Goal: Task Accomplishment & Management: Manage account settings

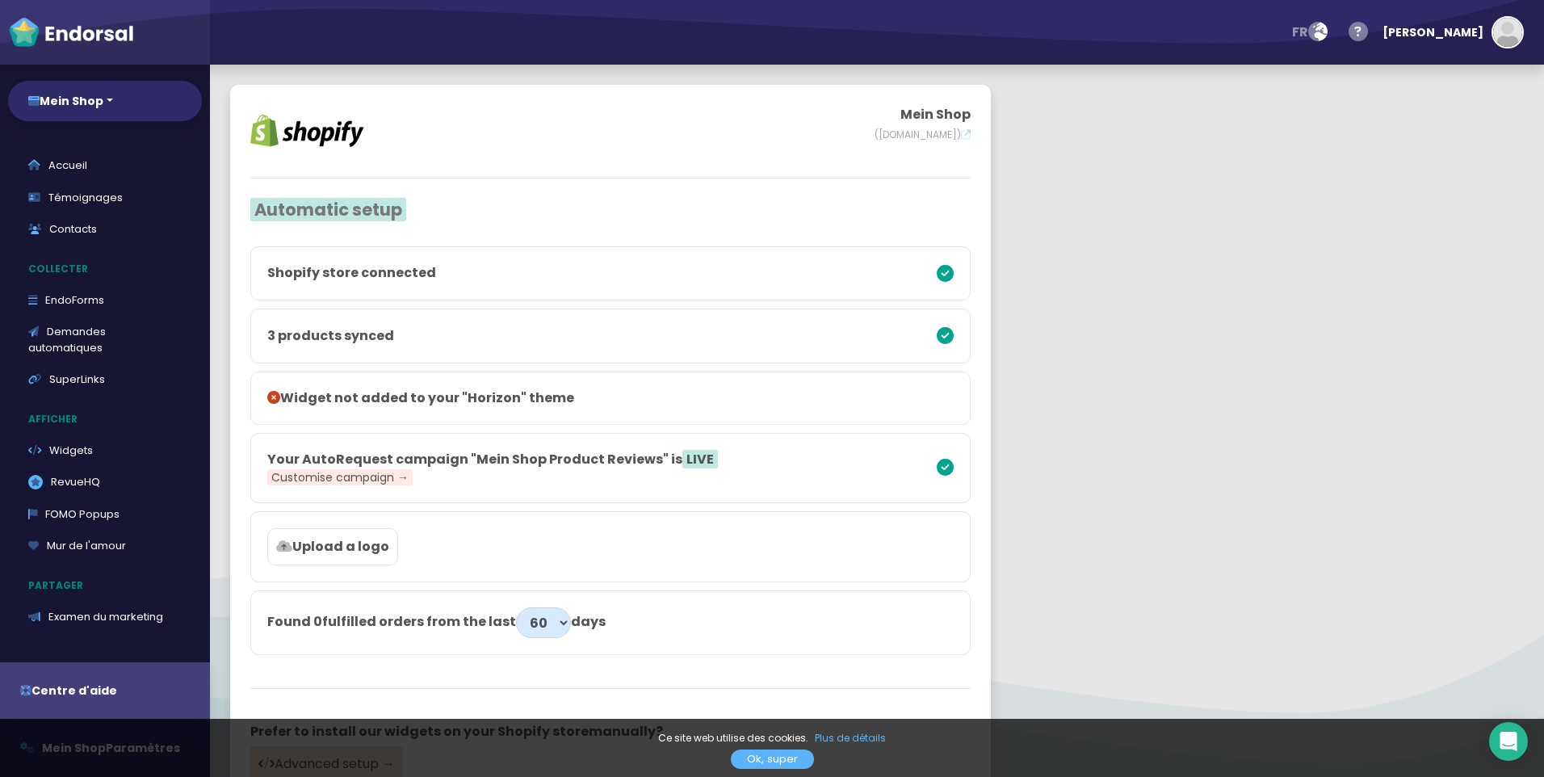
click at [787, 765] on link "Ok, super" at bounding box center [772, 759] width 83 height 19
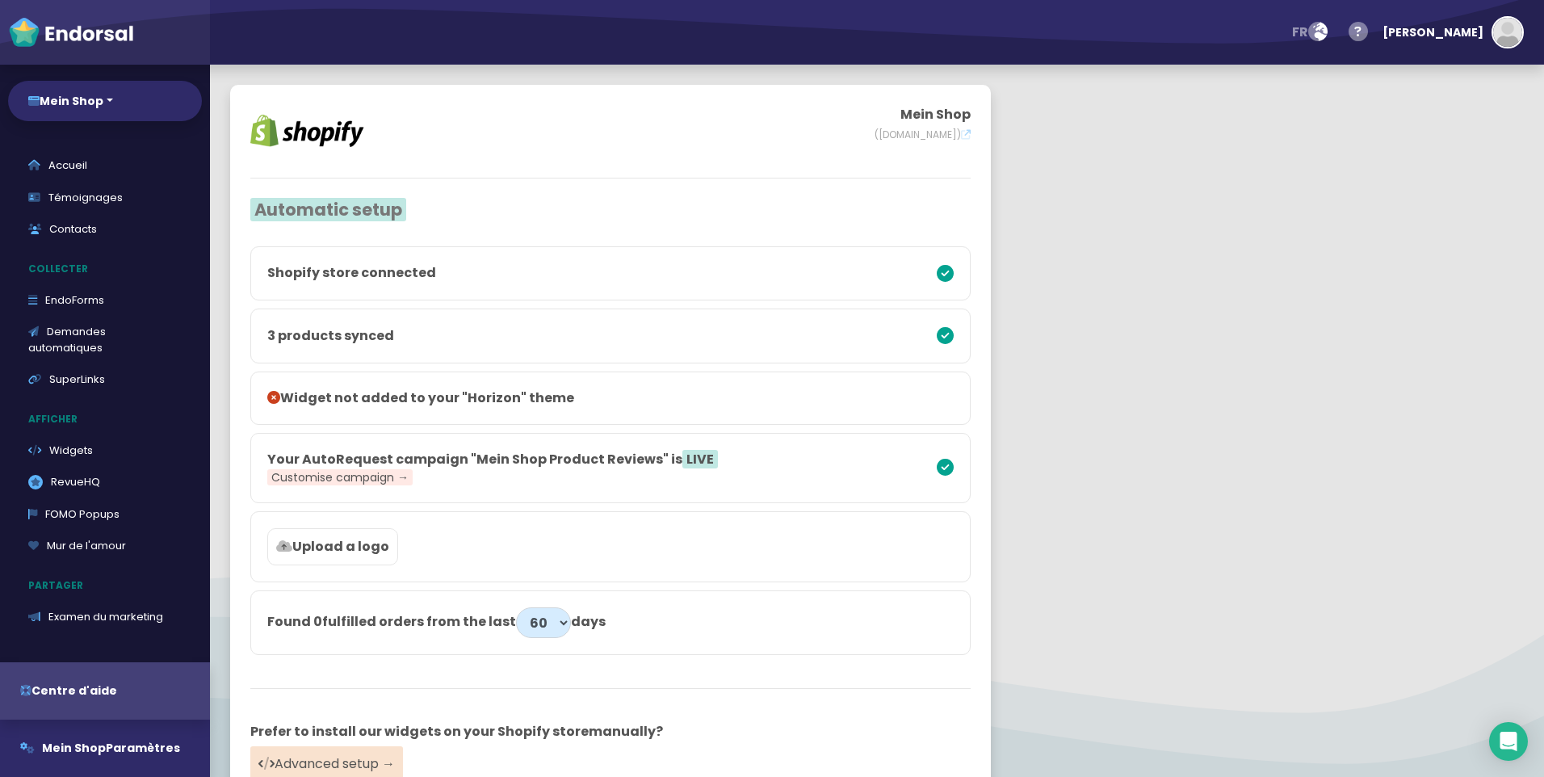
scroll to position [81, 0]
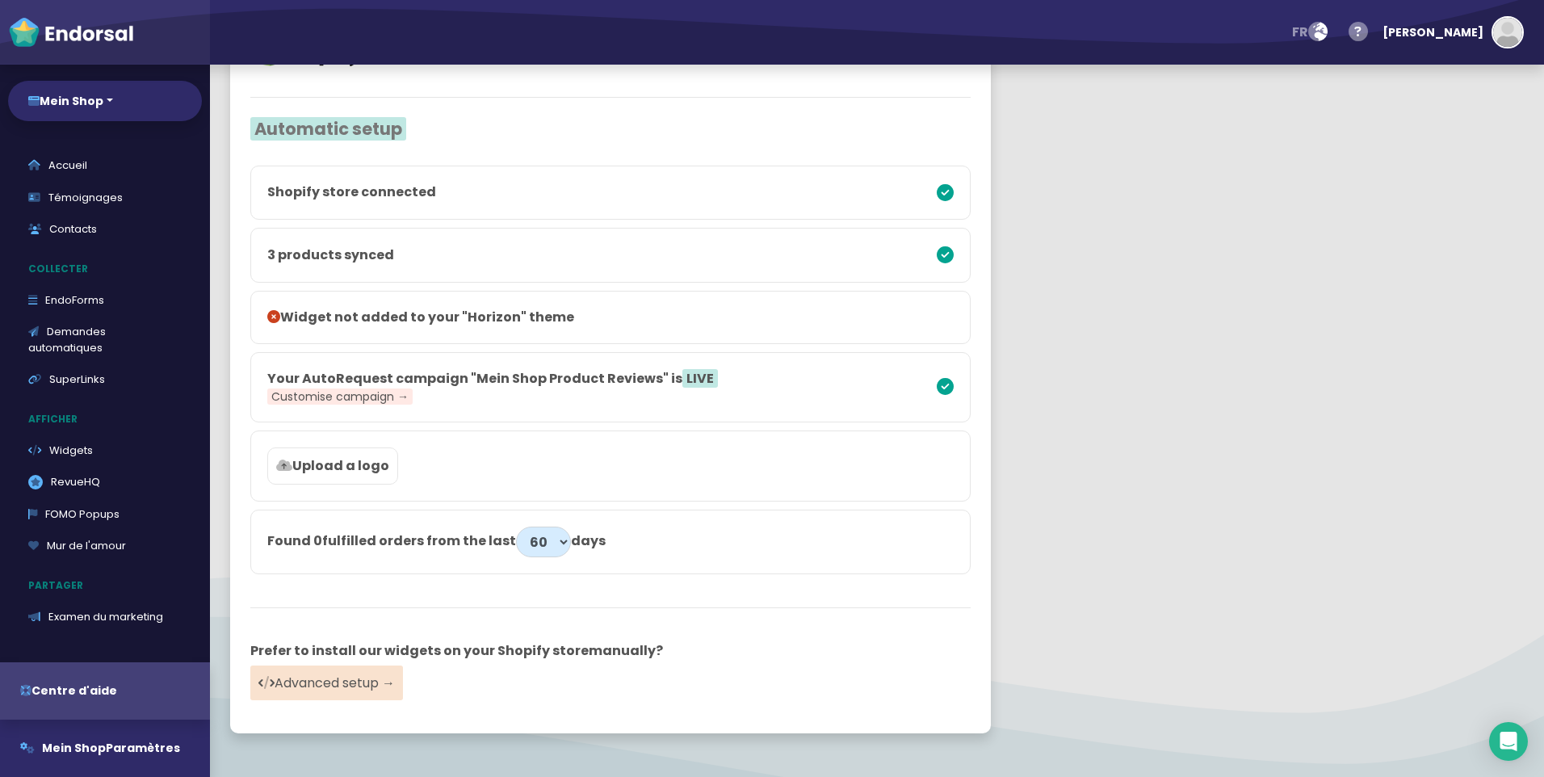
click at [368, 477] on label "Upload a logo" at bounding box center [332, 465] width 131 height 37
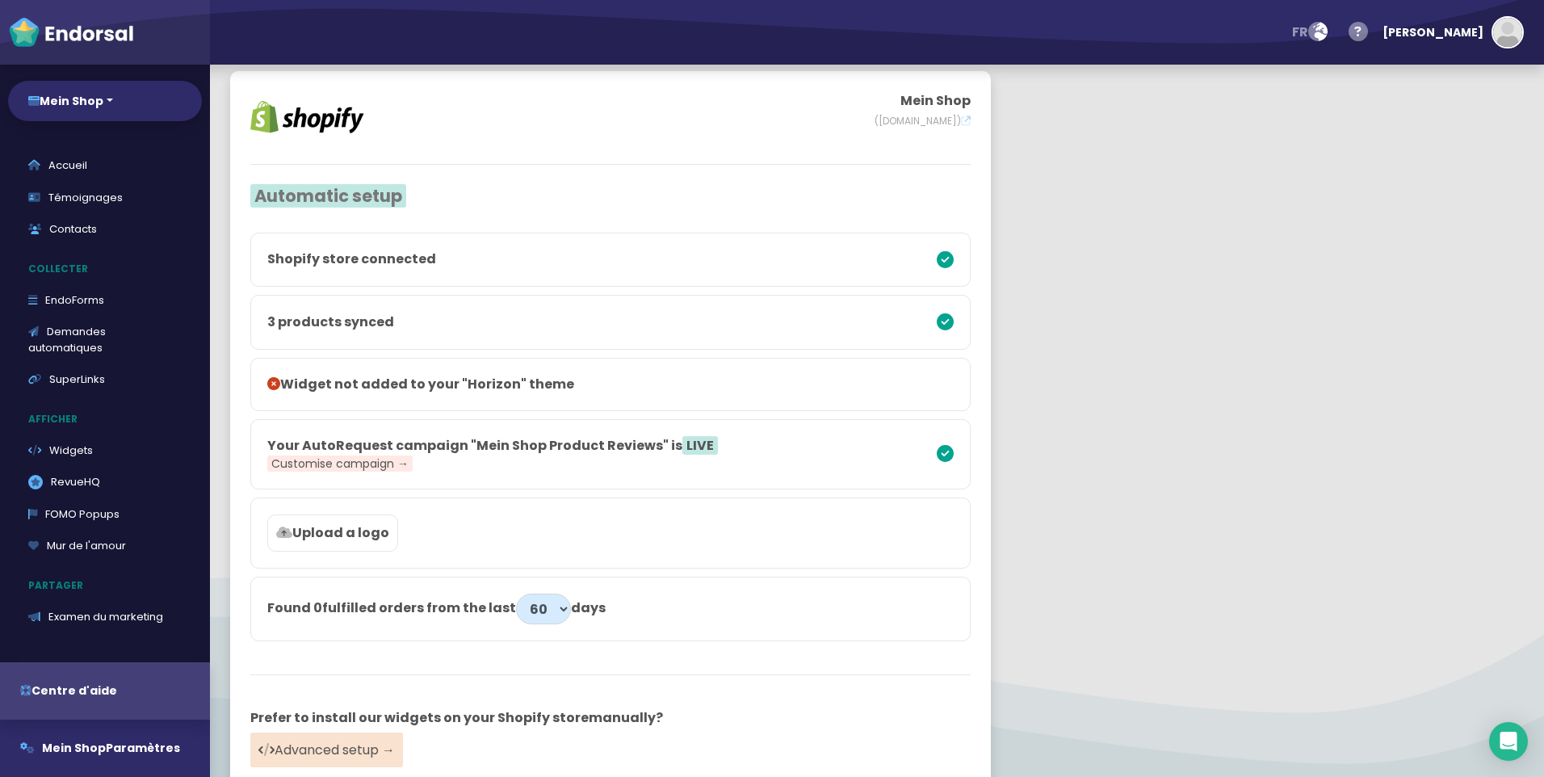
scroll to position [0, 0]
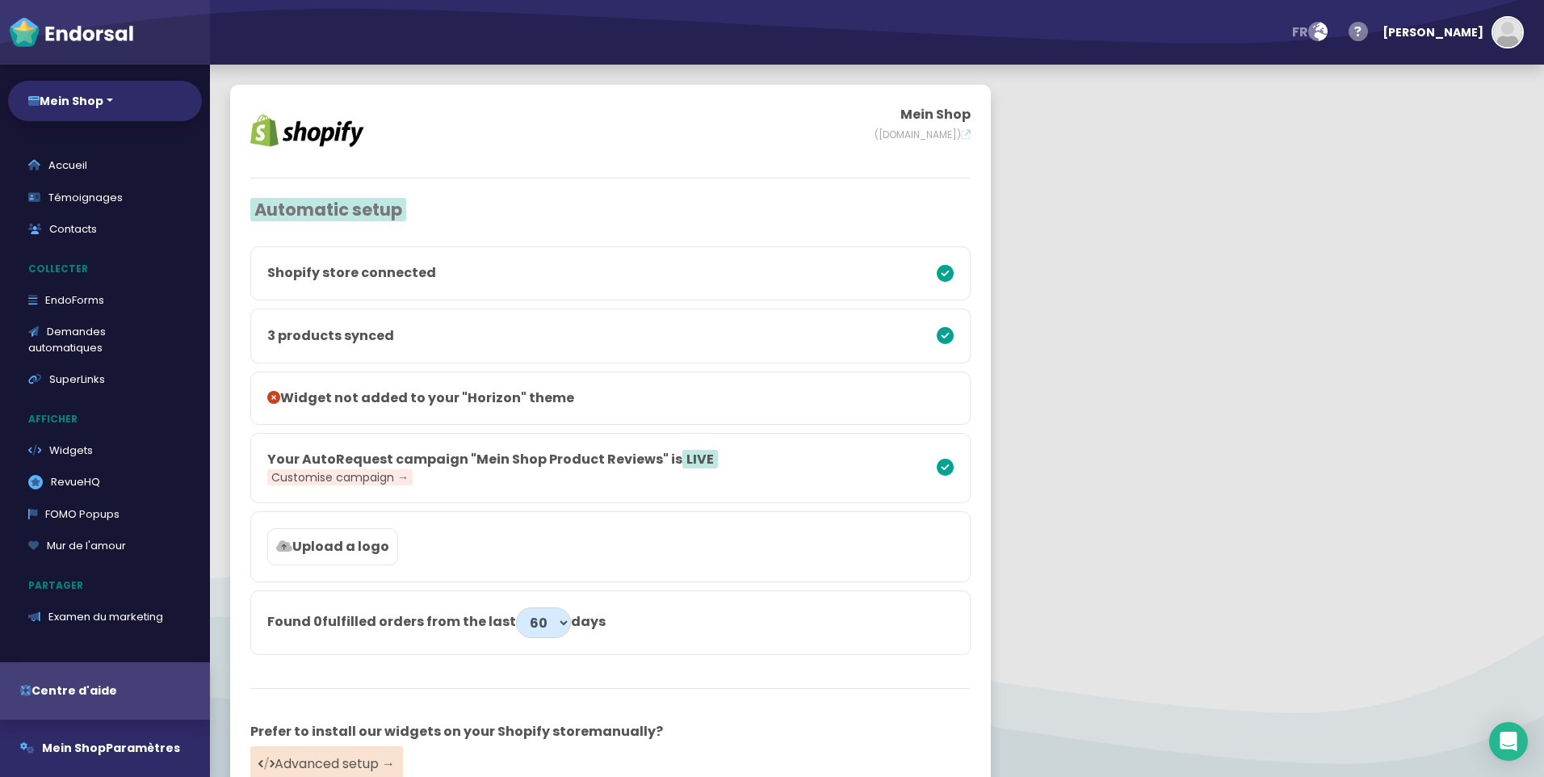
click at [377, 339] on p "3 products synced" at bounding box center [522, 335] width 511 height 19
click at [351, 394] on p "Widget not added to your "Horizon" theme" at bounding box center [522, 397] width 511 height 19
drag, startPoint x: 351, startPoint y: 394, endPoint x: 382, endPoint y: 482, distance: 93.2
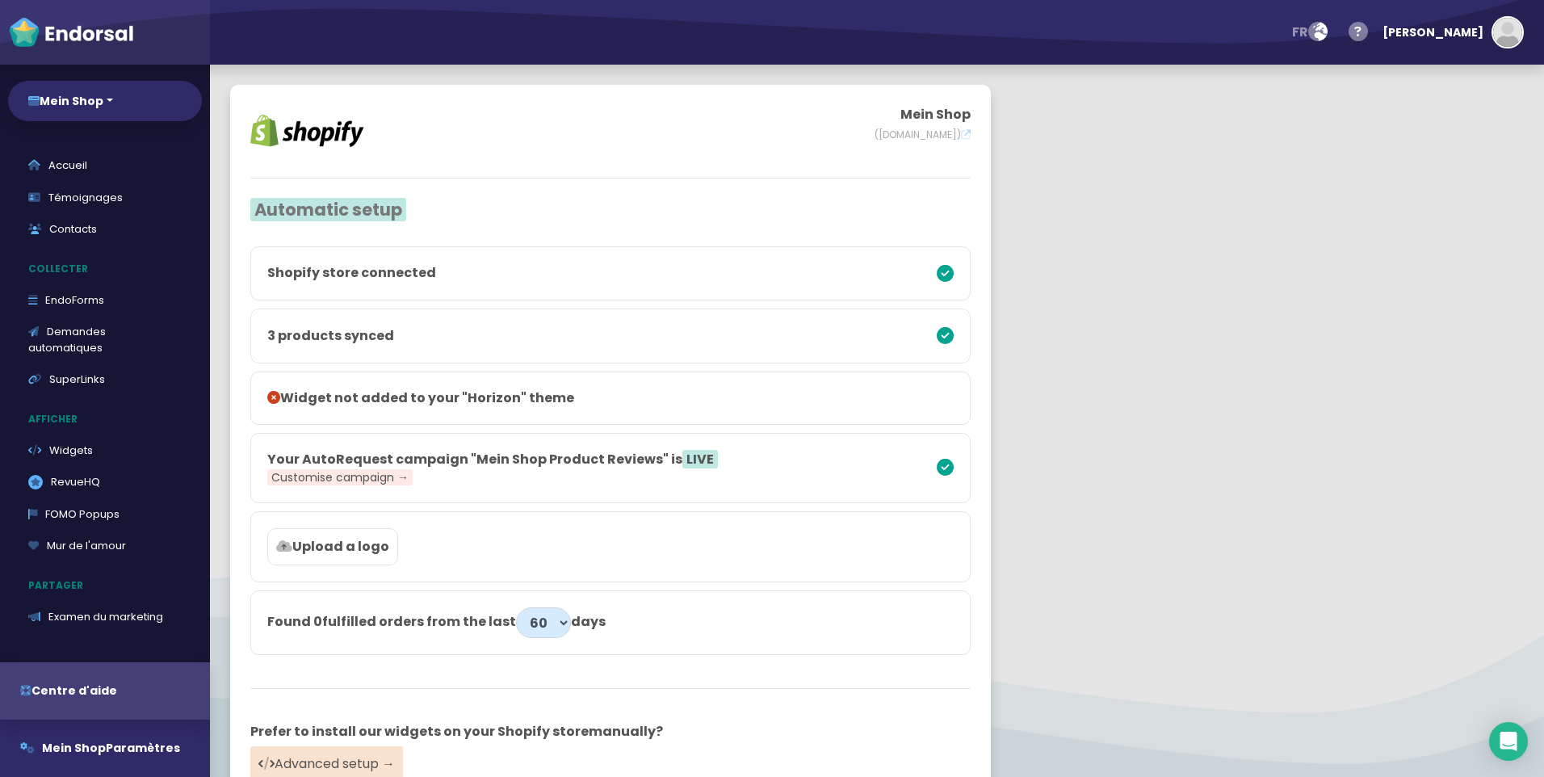
click at [382, 482] on span "Customise campaign →" at bounding box center [339, 477] width 145 height 16
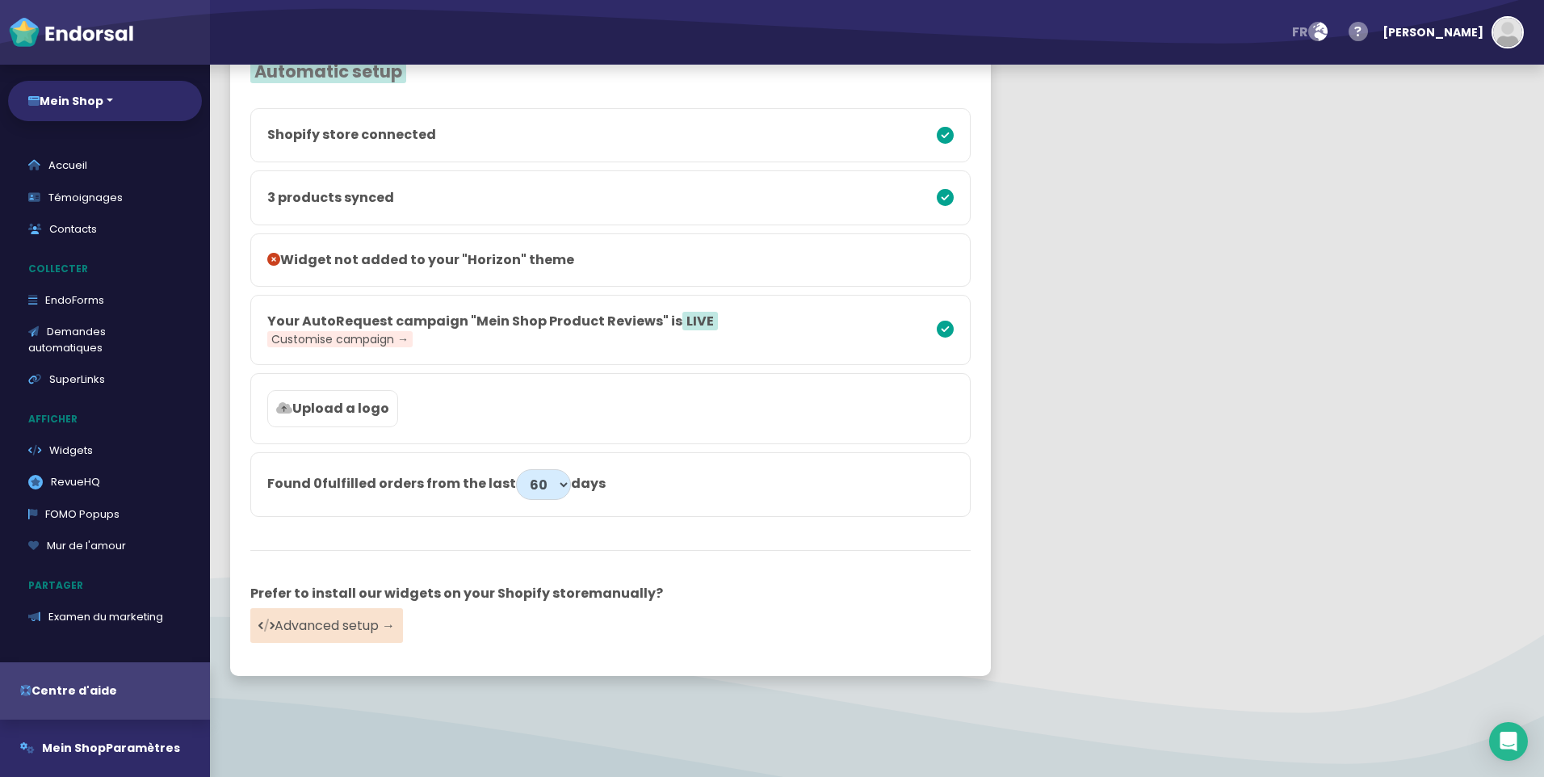
click at [344, 403] on p "Upload a logo" at bounding box center [332, 408] width 113 height 19
click at [279, 414] on icon at bounding box center [284, 407] width 16 height 13
click at [299, 411] on p "Upload a logo" at bounding box center [332, 408] width 113 height 19
click at [79, 450] on link "Widgets" at bounding box center [105, 451] width 194 height 32
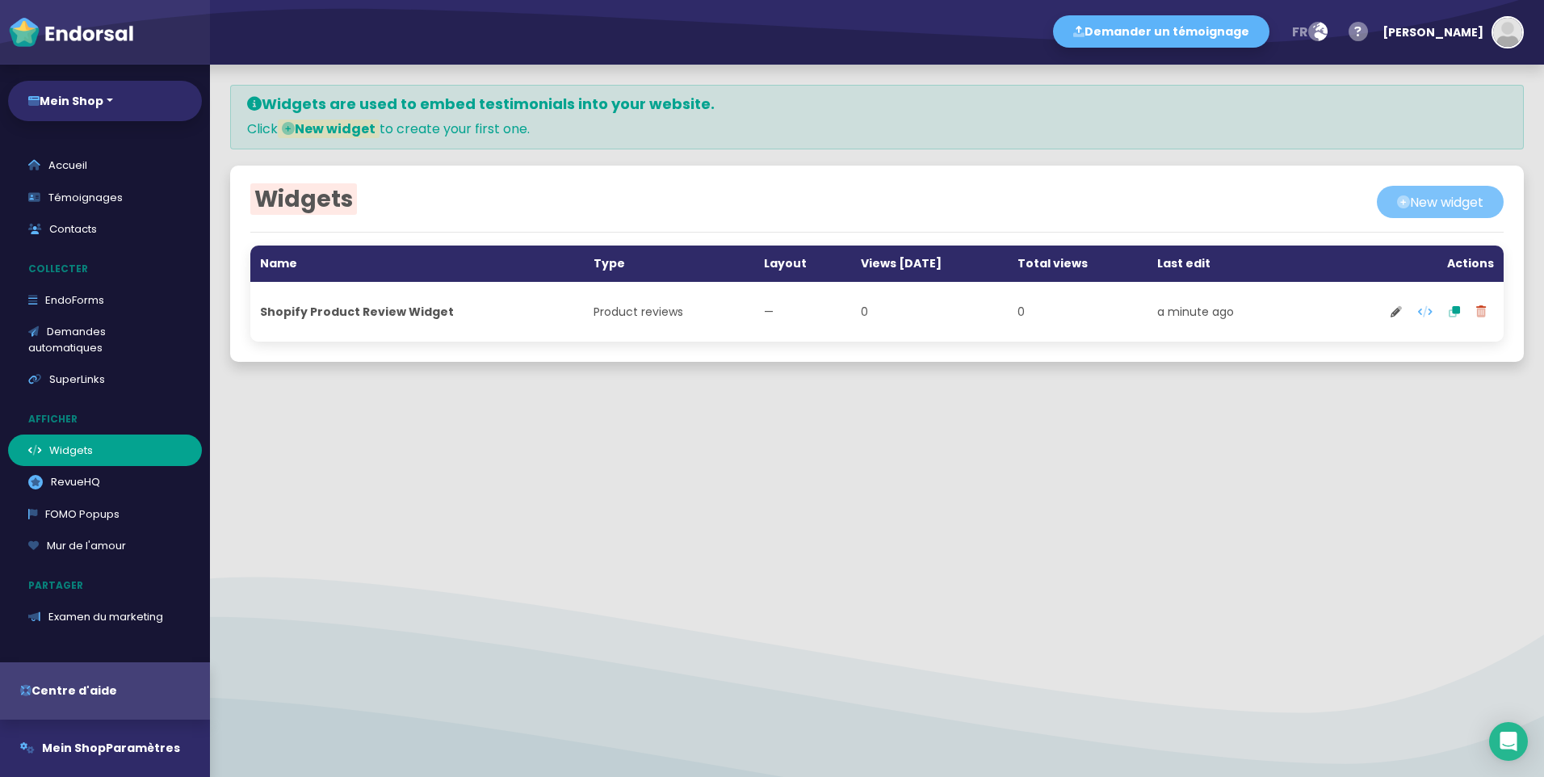
click at [1422, 209] on button "New widget" at bounding box center [1440, 202] width 127 height 32
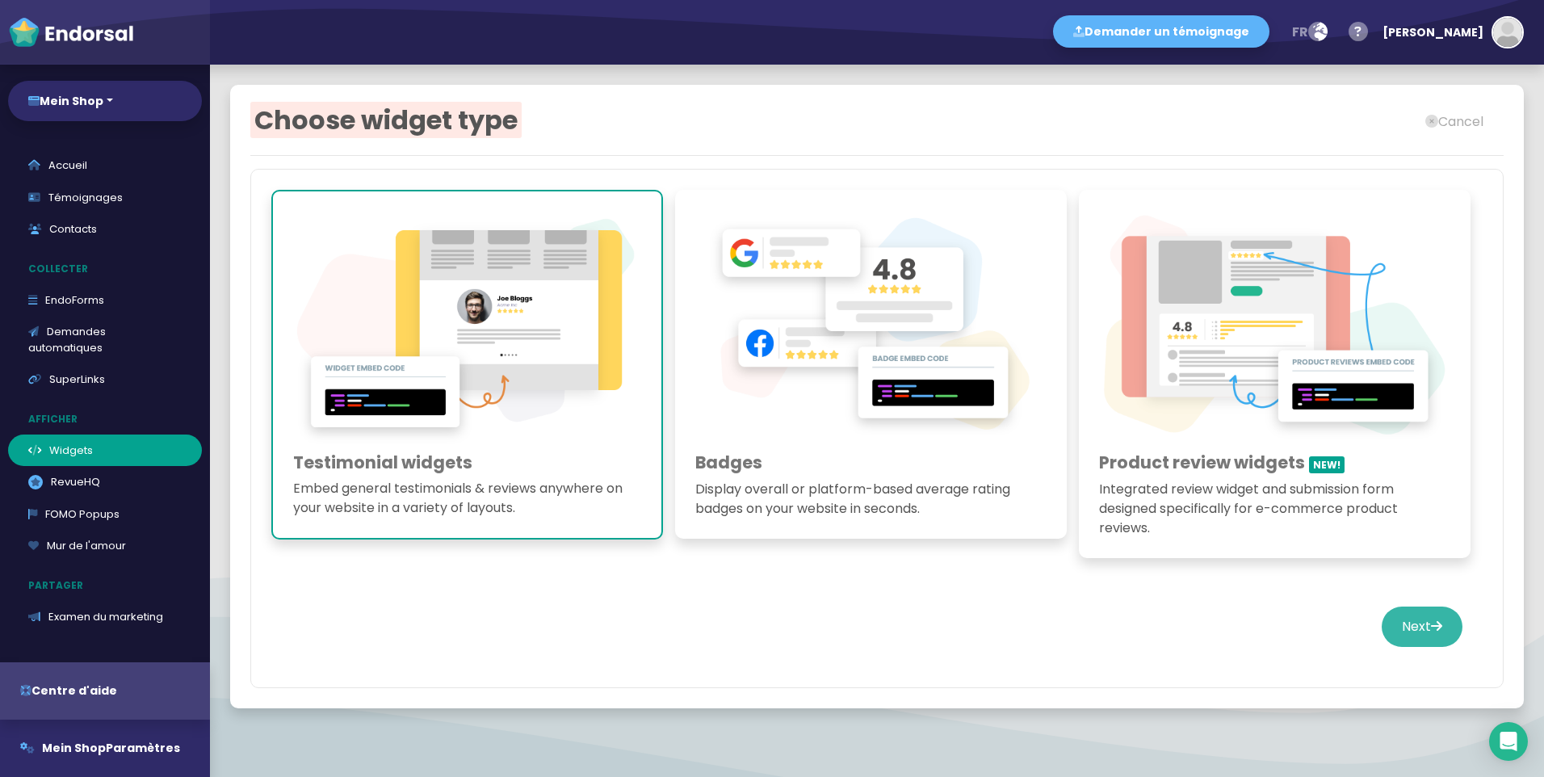
click at [1409, 630] on button "Next" at bounding box center [1422, 627] width 81 height 40
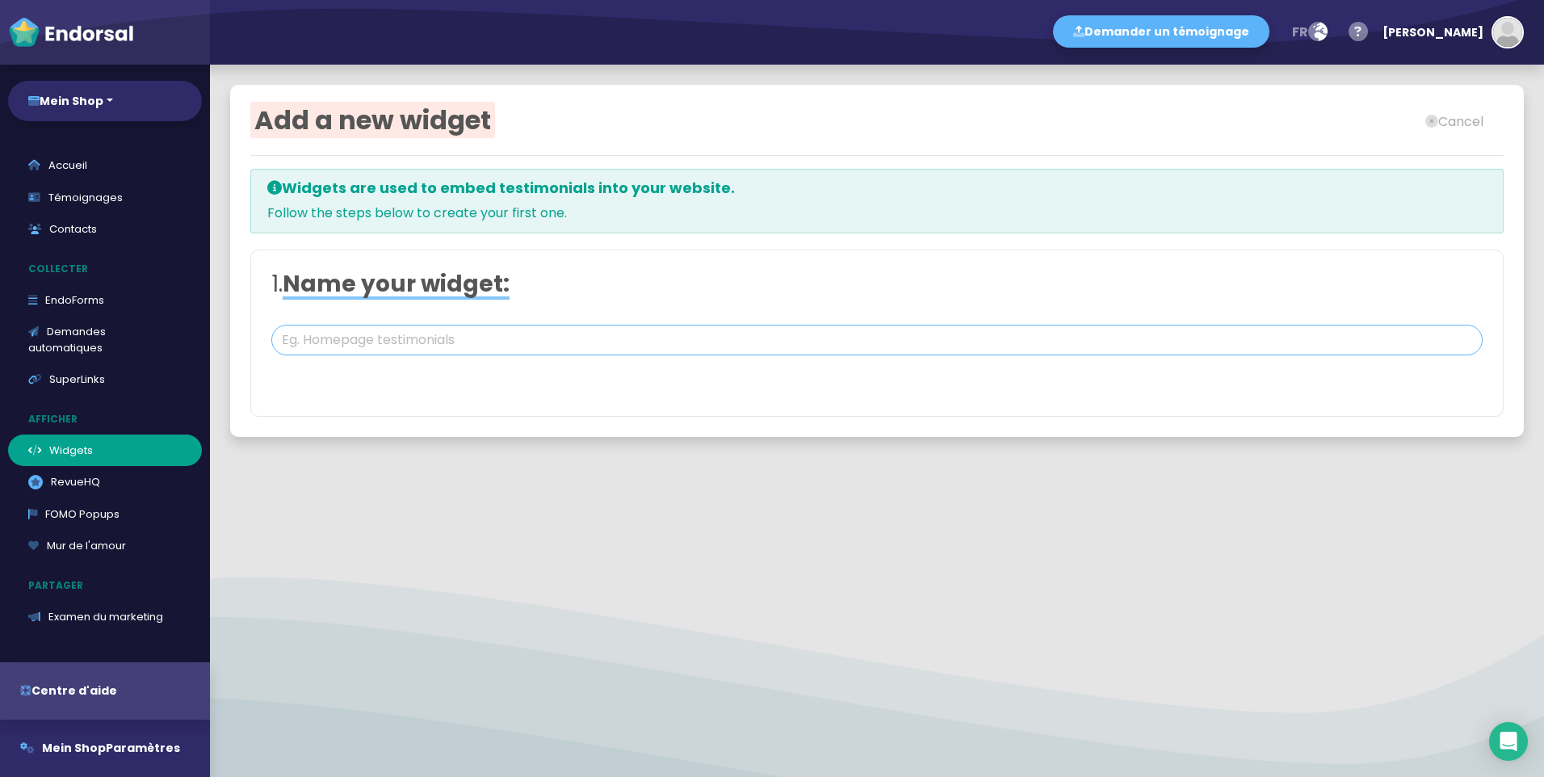
click at [485, 342] on input "text" at bounding box center [877, 340] width 1212 height 31
type input "#FFFFFF"
type input "#555555"
type input "#777777"
type input "#555555"
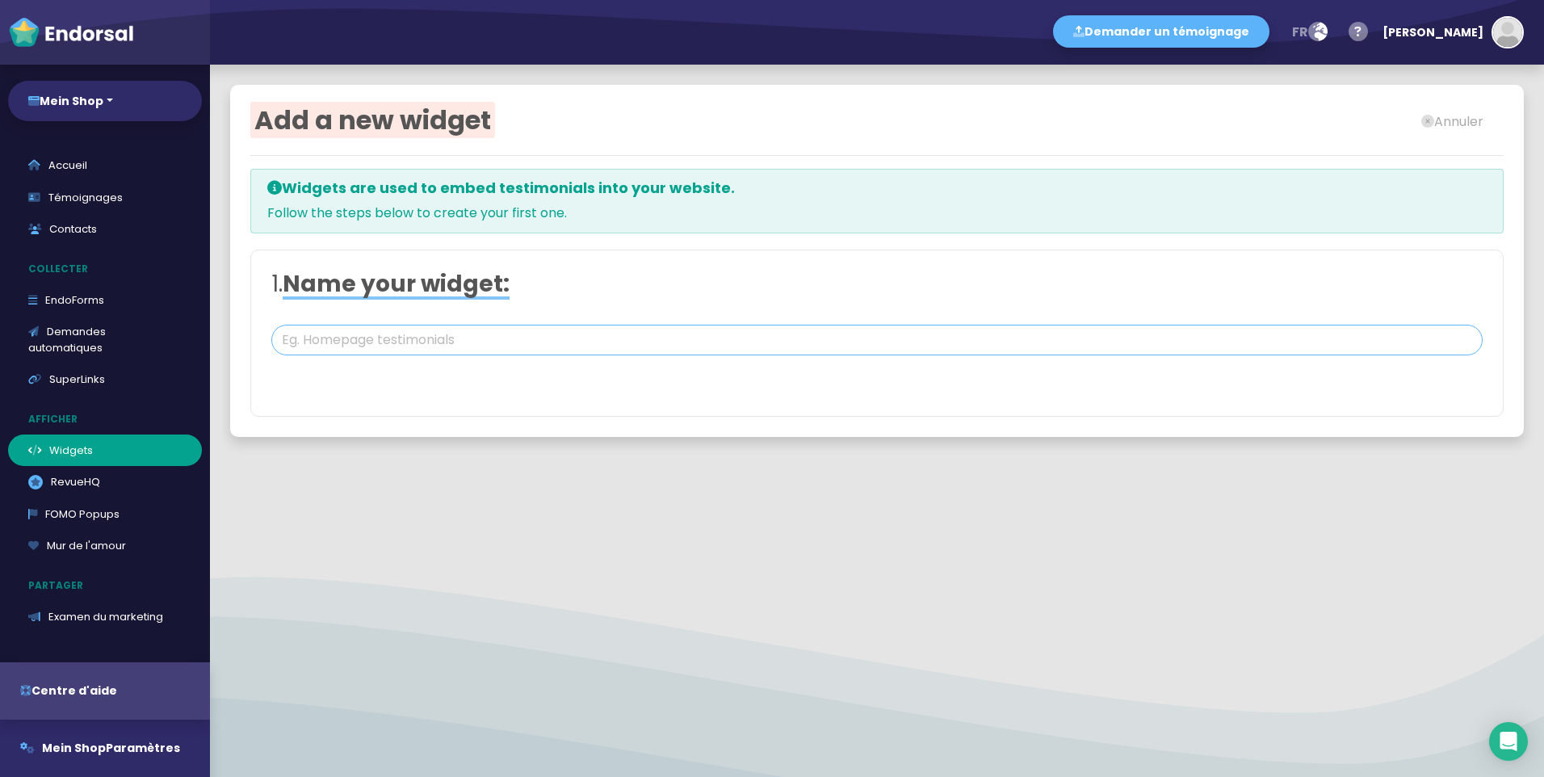
type input "#FFD75C"
type input "fe"
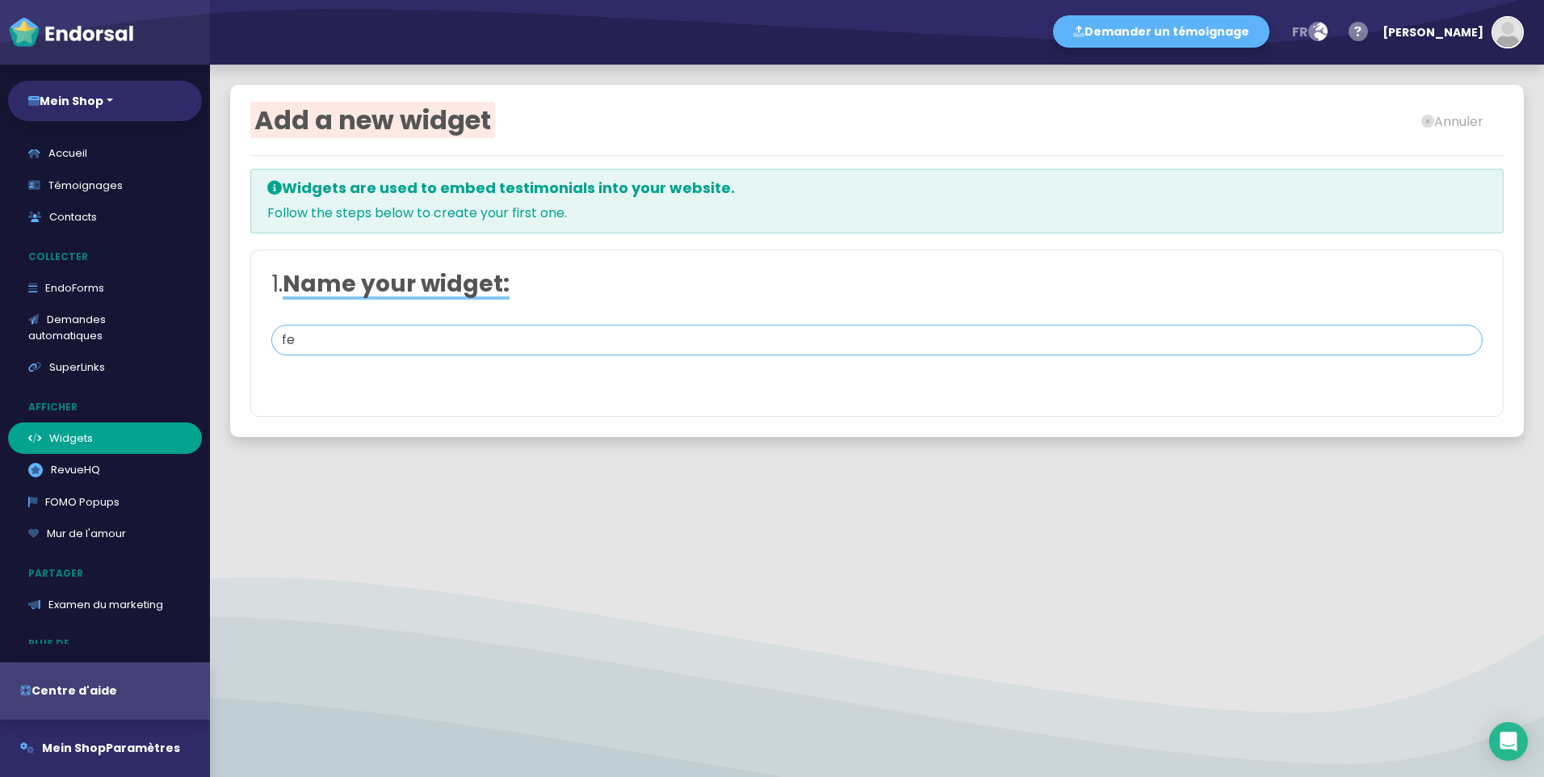
scroll to position [11, 0]
click at [99, 326] on link "Demandes automatiques" at bounding box center [105, 328] width 194 height 48
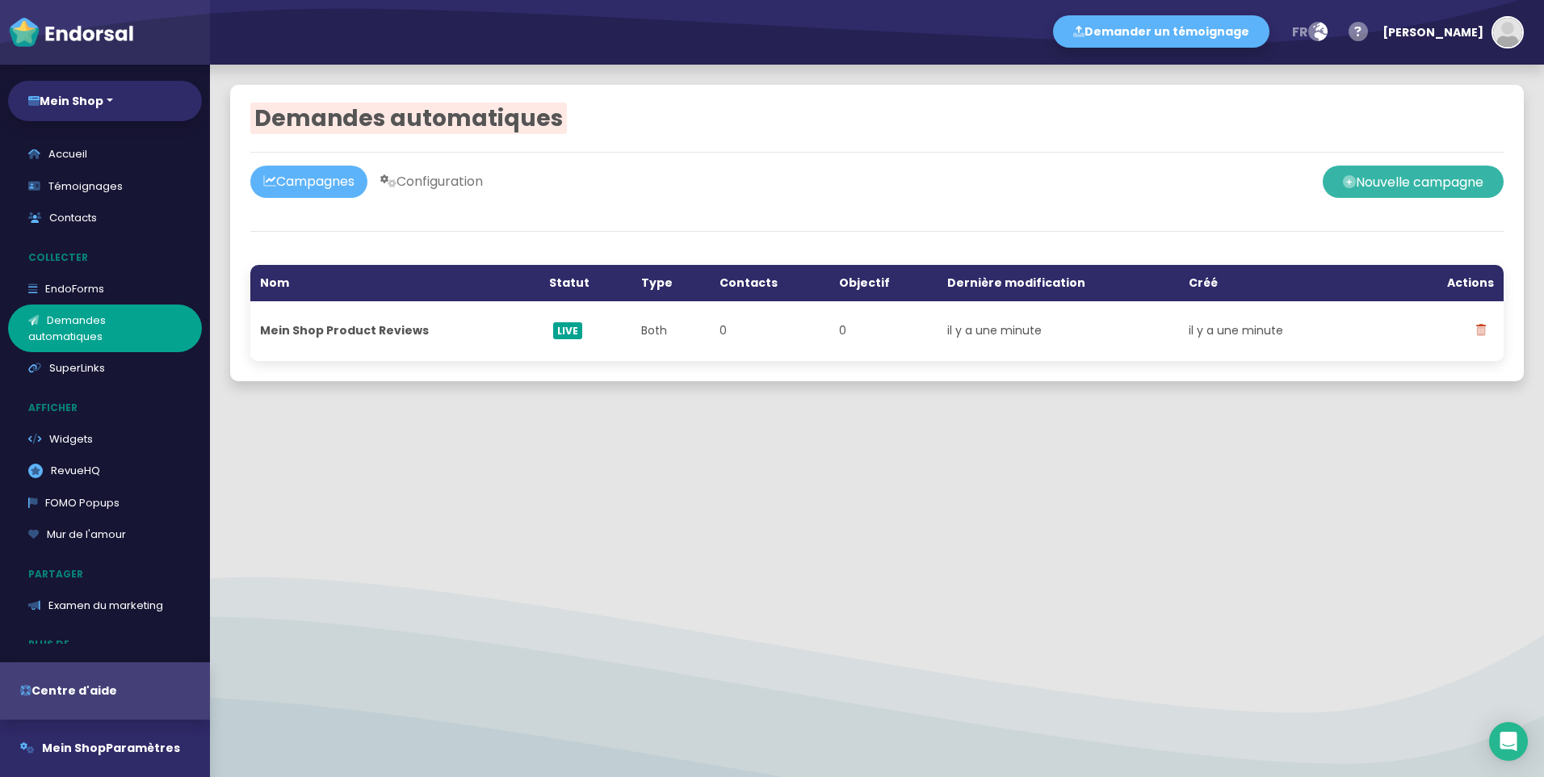
click at [1403, 188] on button "Nouvelle campagne" at bounding box center [1413, 182] width 181 height 32
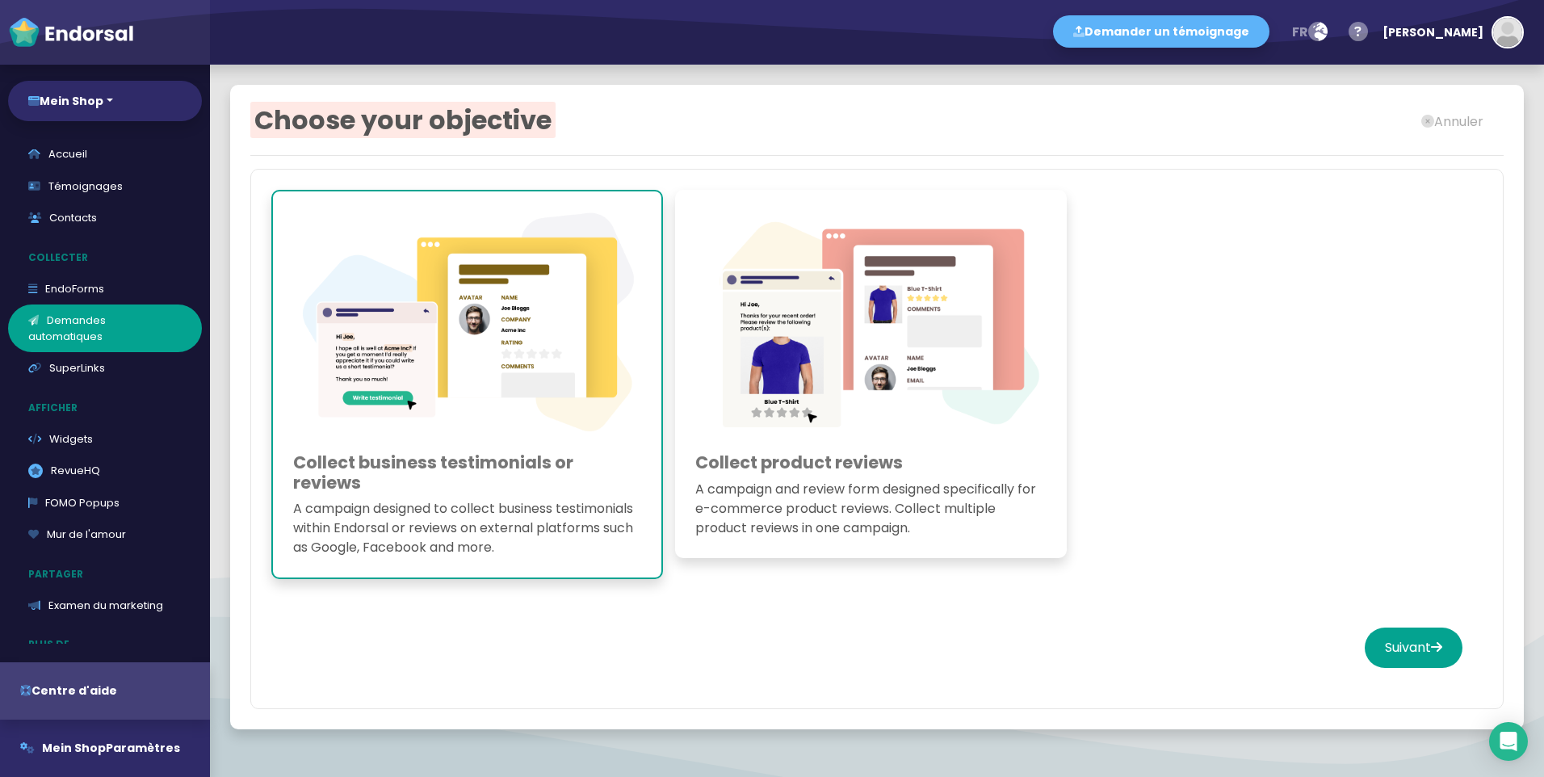
click at [869, 397] on img at bounding box center [870, 327] width 351 height 234
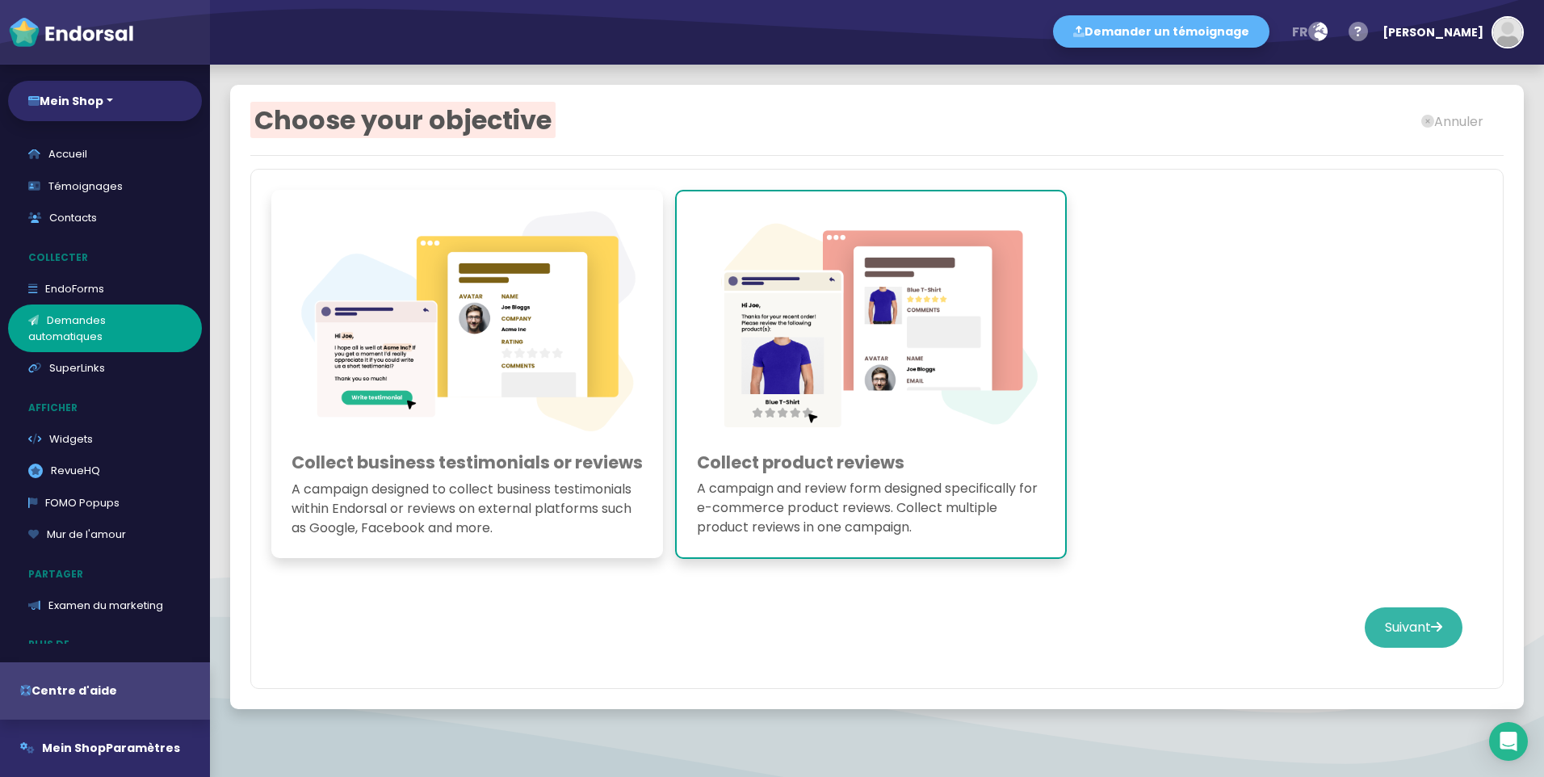
click at [1407, 648] on button "Suivant" at bounding box center [1414, 627] width 98 height 40
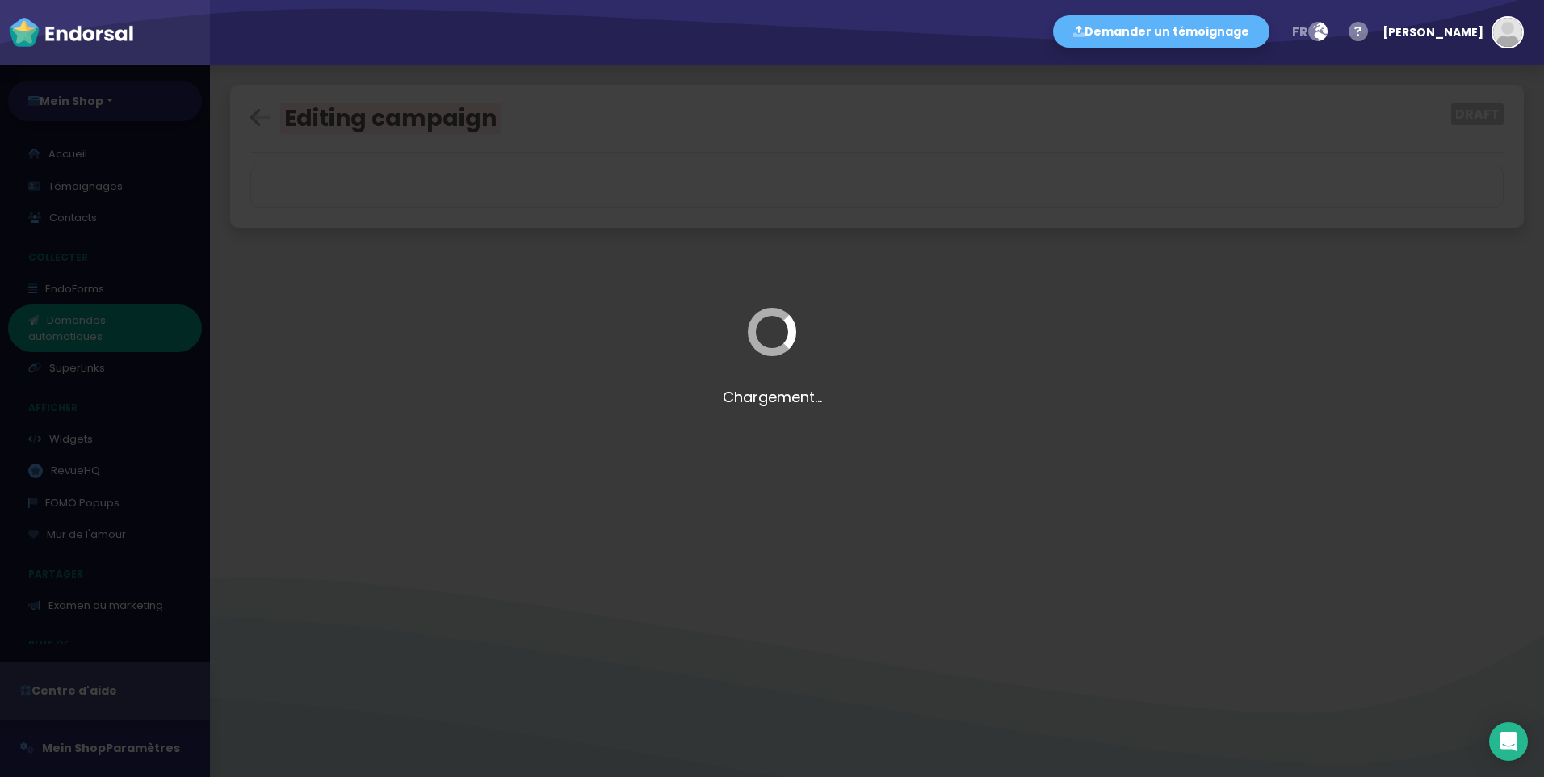
select select "$lt"
select select "$gt"
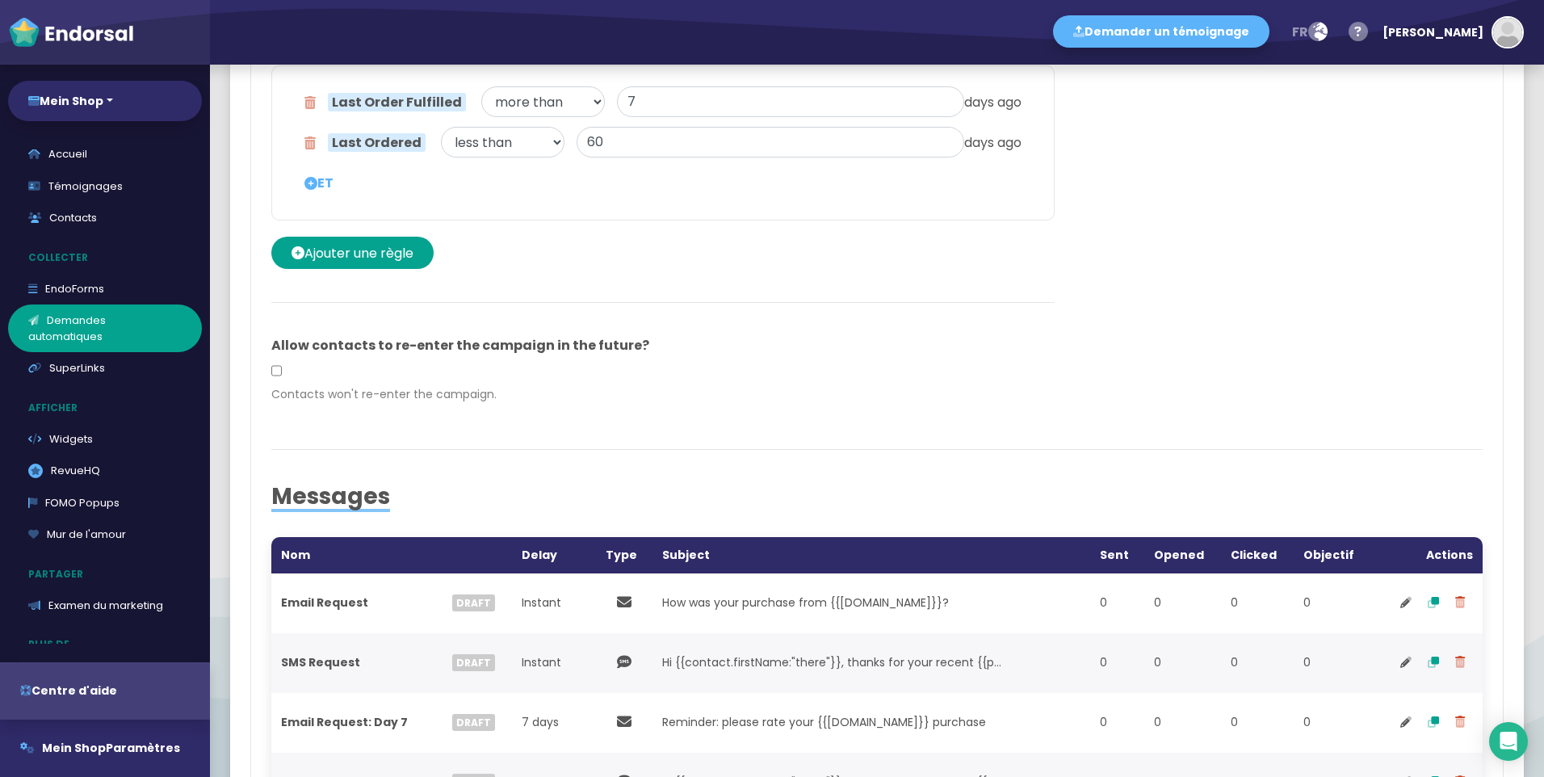
scroll to position [404, 0]
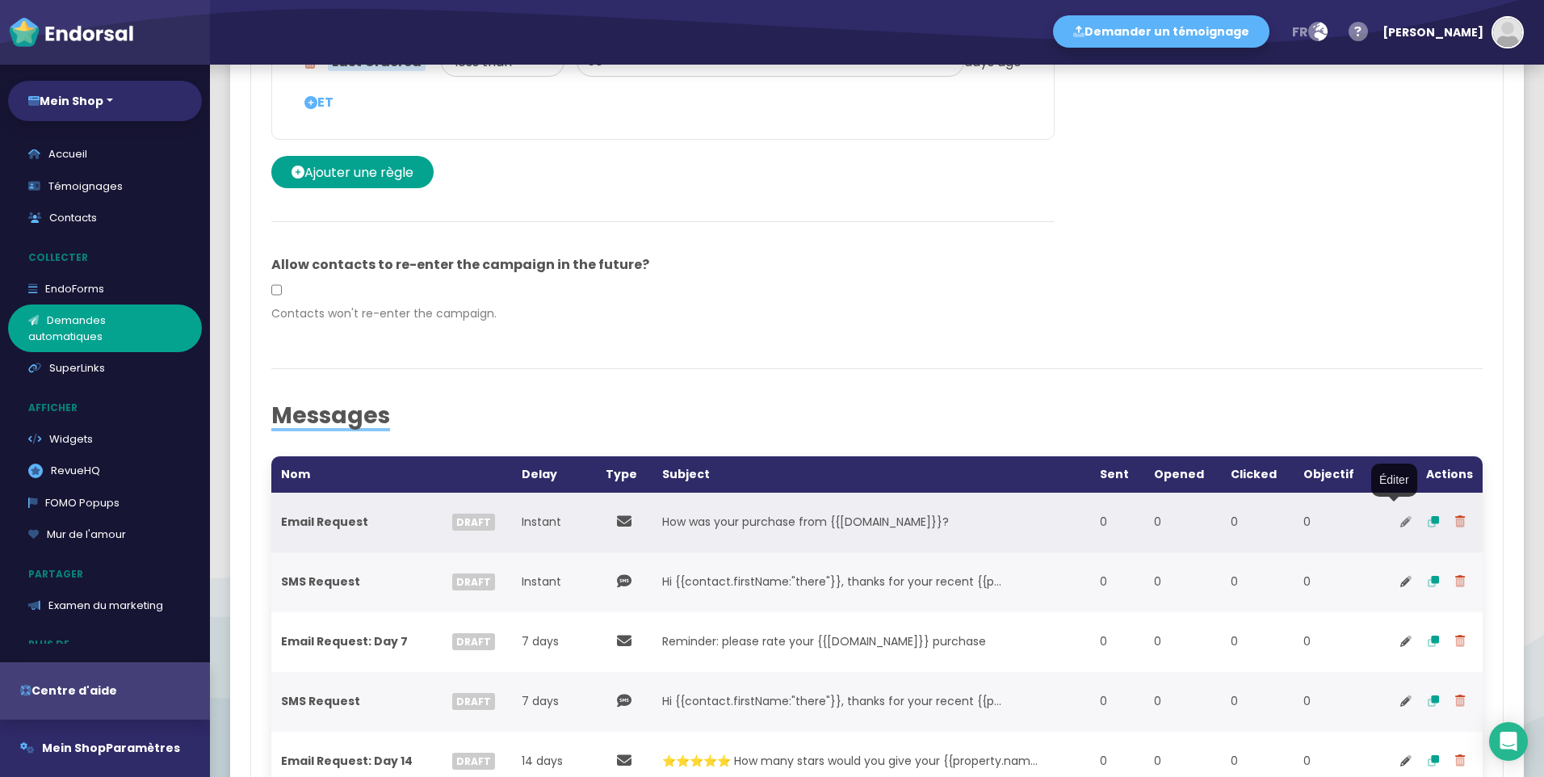
click at [1401, 523] on icon at bounding box center [1406, 521] width 11 height 11
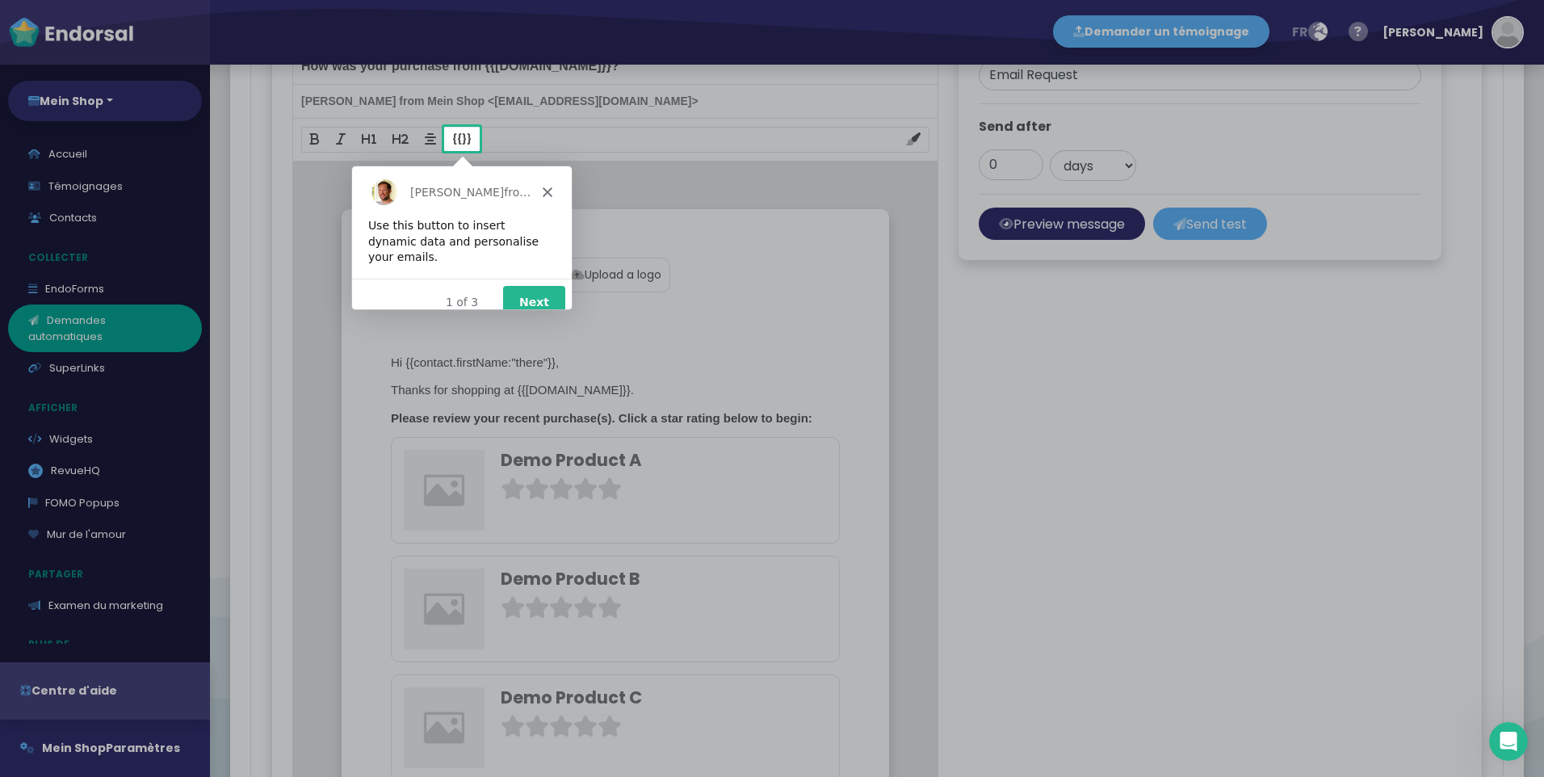
scroll to position [0, 0]
click at [528, 285] on button "Next" at bounding box center [533, 301] width 62 height 33
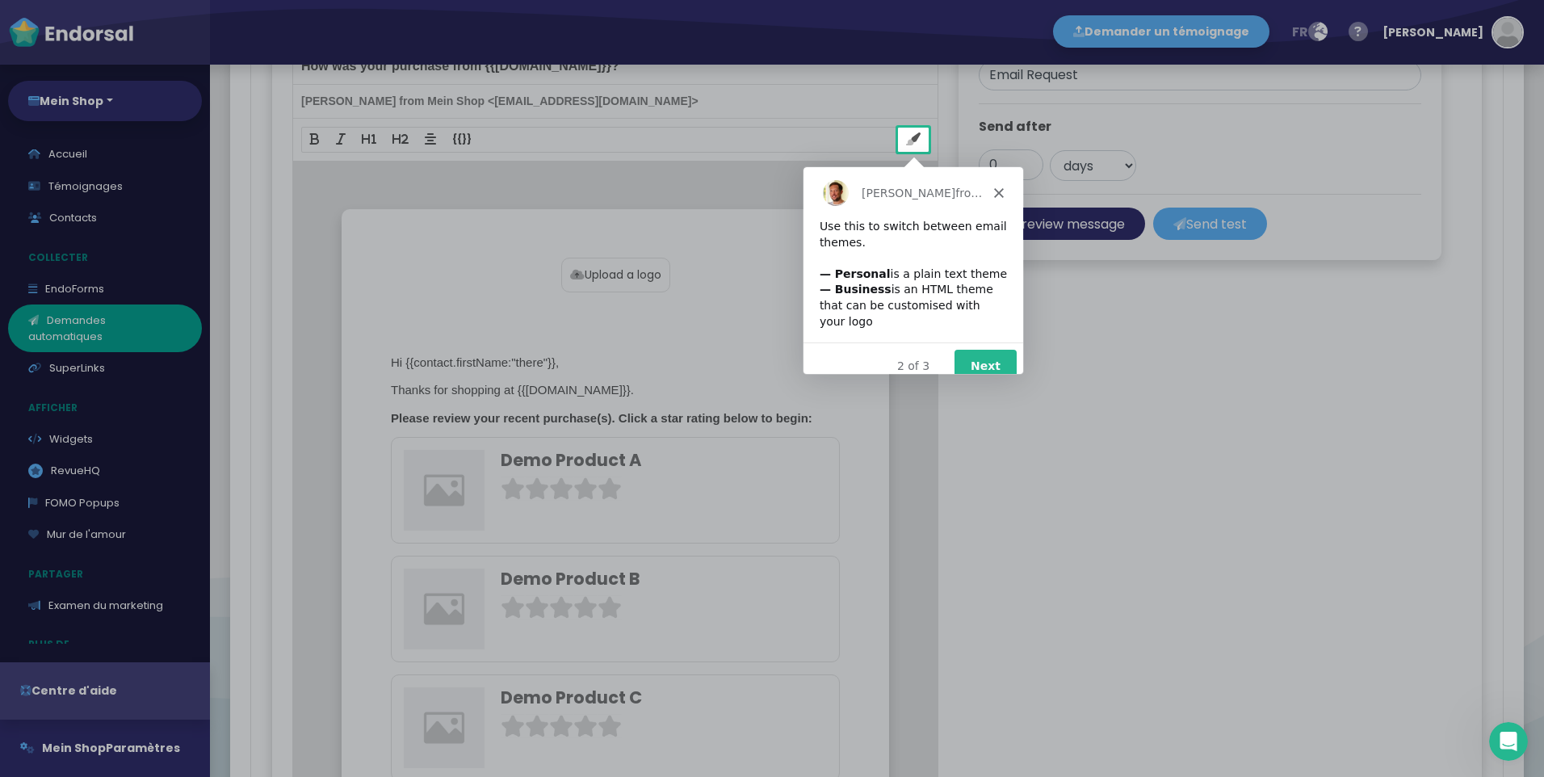
click at [1007, 195] on div "Dean from Endorsal.io" at bounding box center [913, 192] width 220 height 52
click at [1002, 193] on icon "Close" at bounding box center [998, 192] width 10 height 10
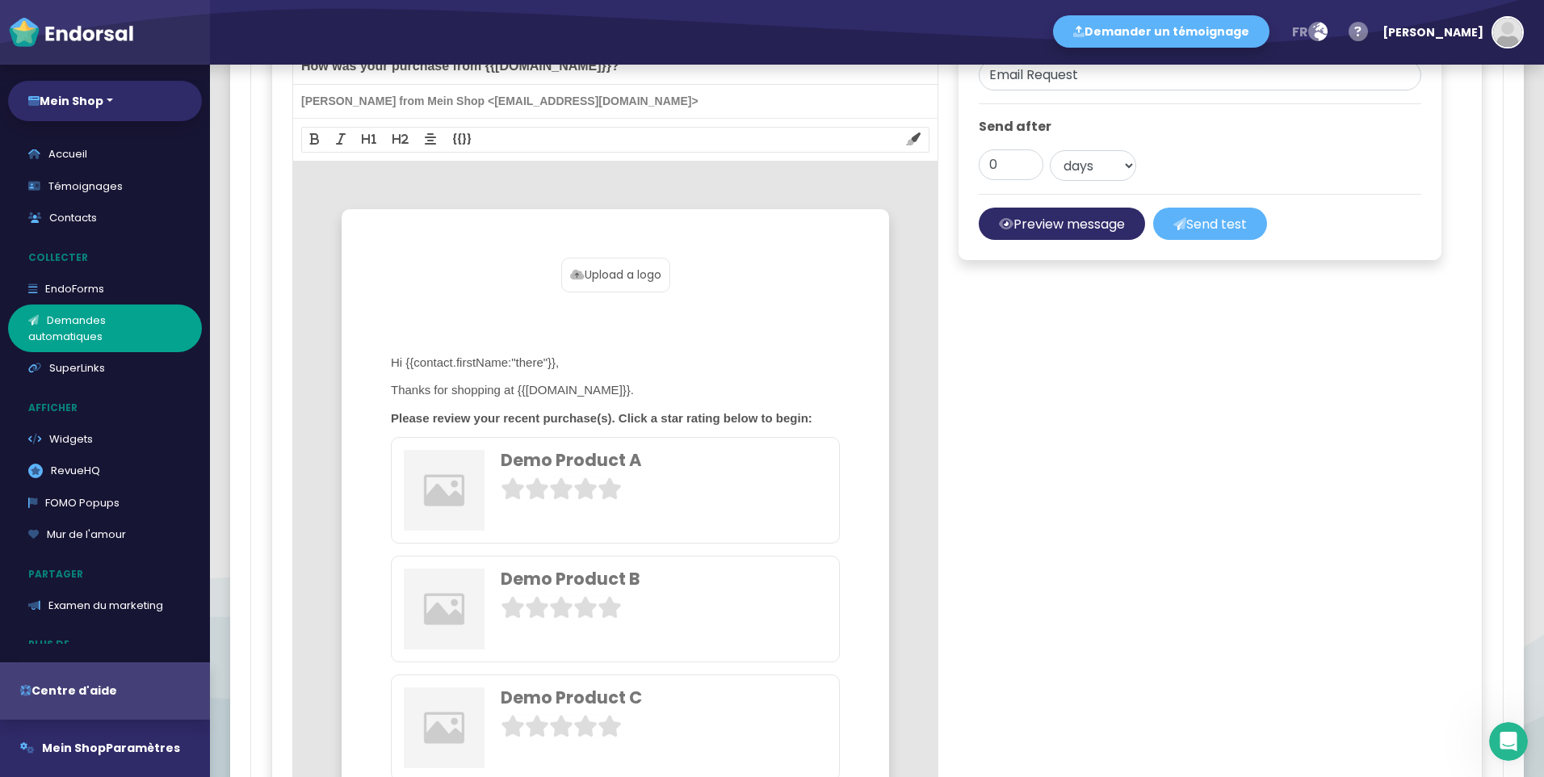
click at [922, 155] on div "How was your purchase from {{property.name}}? barakat from Mein Shop <mein-shop…" at bounding box center [615, 517] width 646 height 1021
click at [919, 141] on icon at bounding box center [913, 138] width 15 height 13
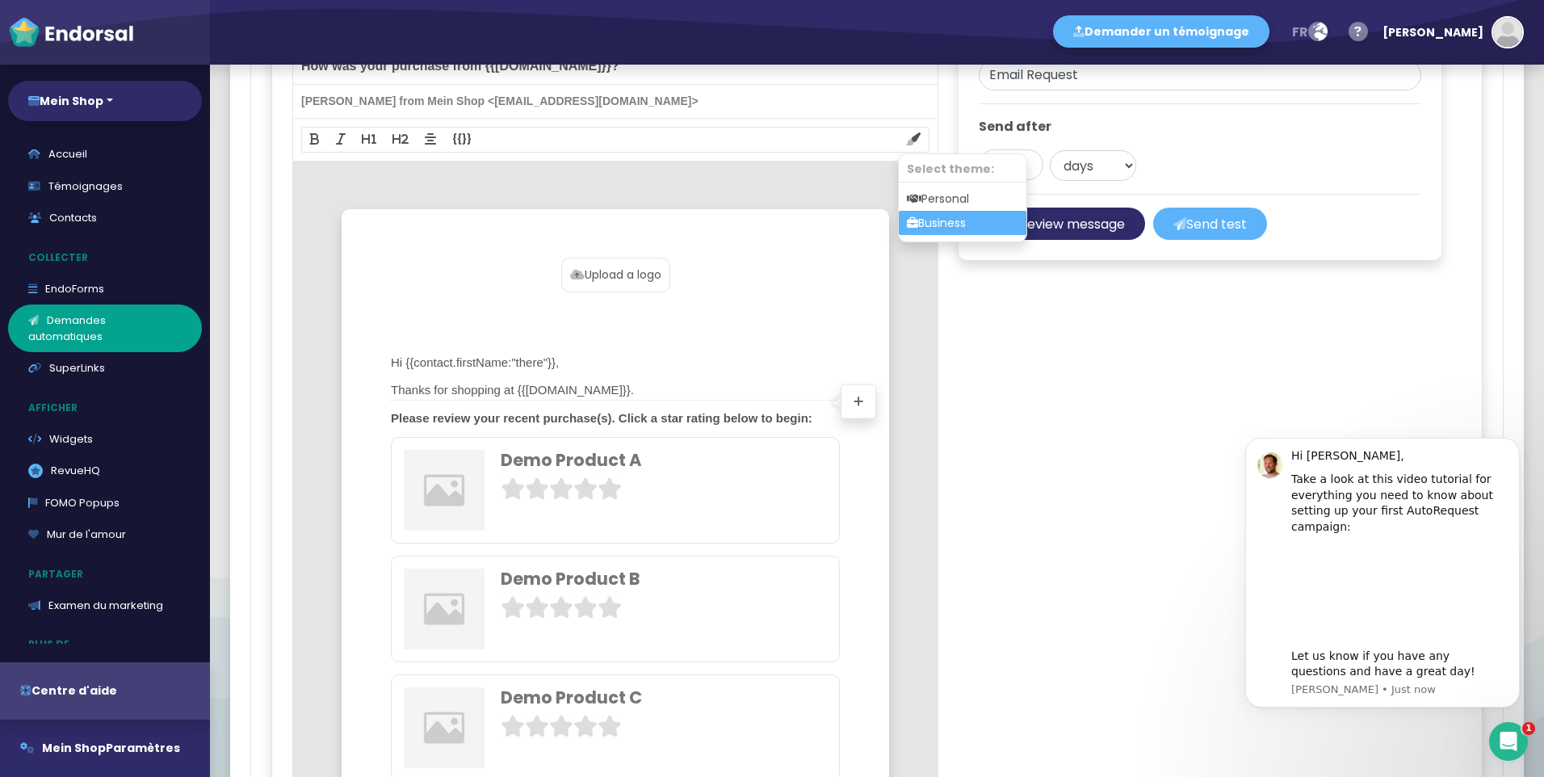
click at [676, 384] on span "Thanks for shopping at {{property.name}}." at bounding box center [615, 390] width 451 height 20
click at [637, 288] on label "Upload a logo" at bounding box center [615, 275] width 109 height 35
click at [0, 0] on input "Upload a logo" at bounding box center [0, 0] width 0 height 0
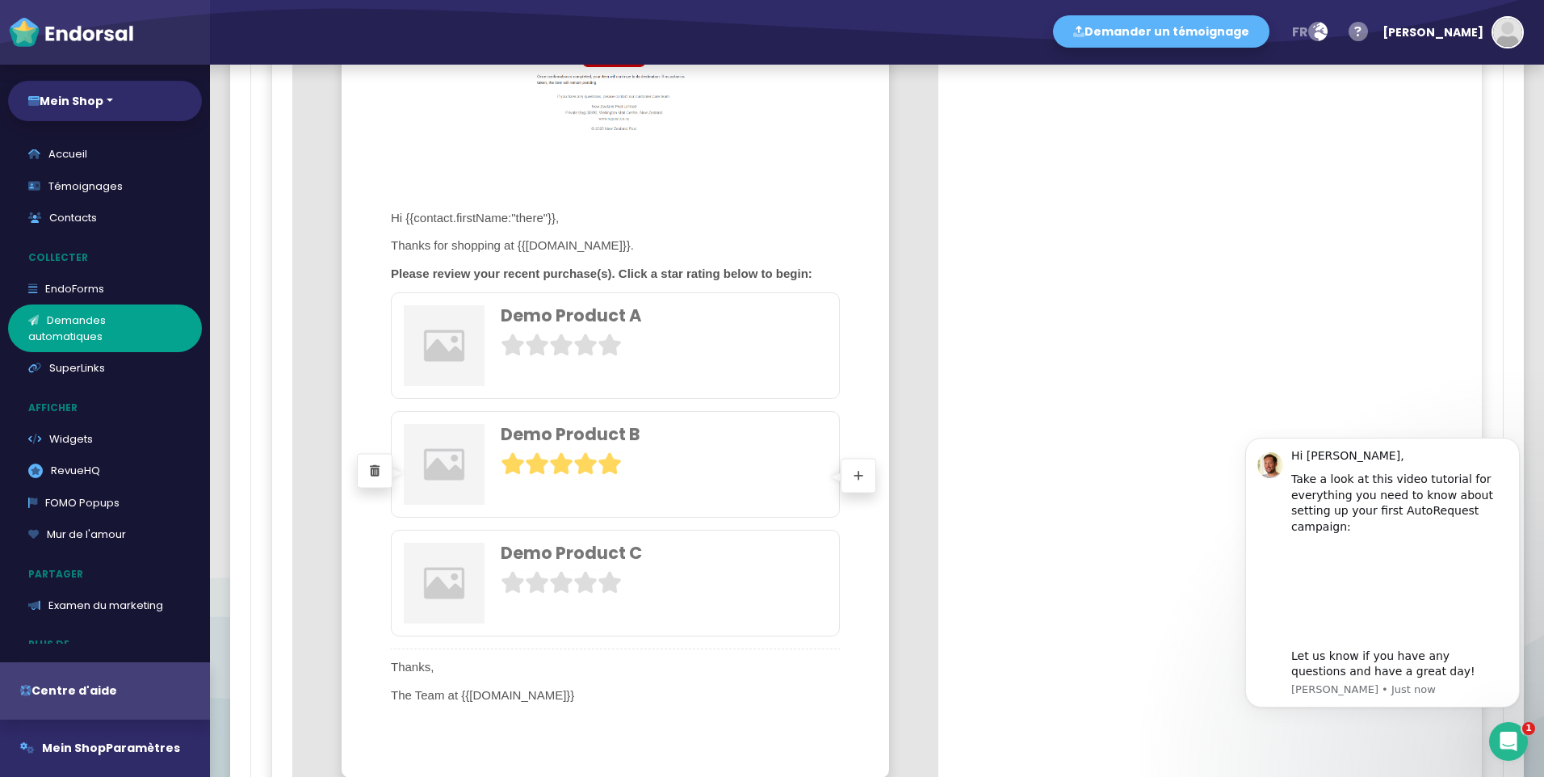
scroll to position [1615, 0]
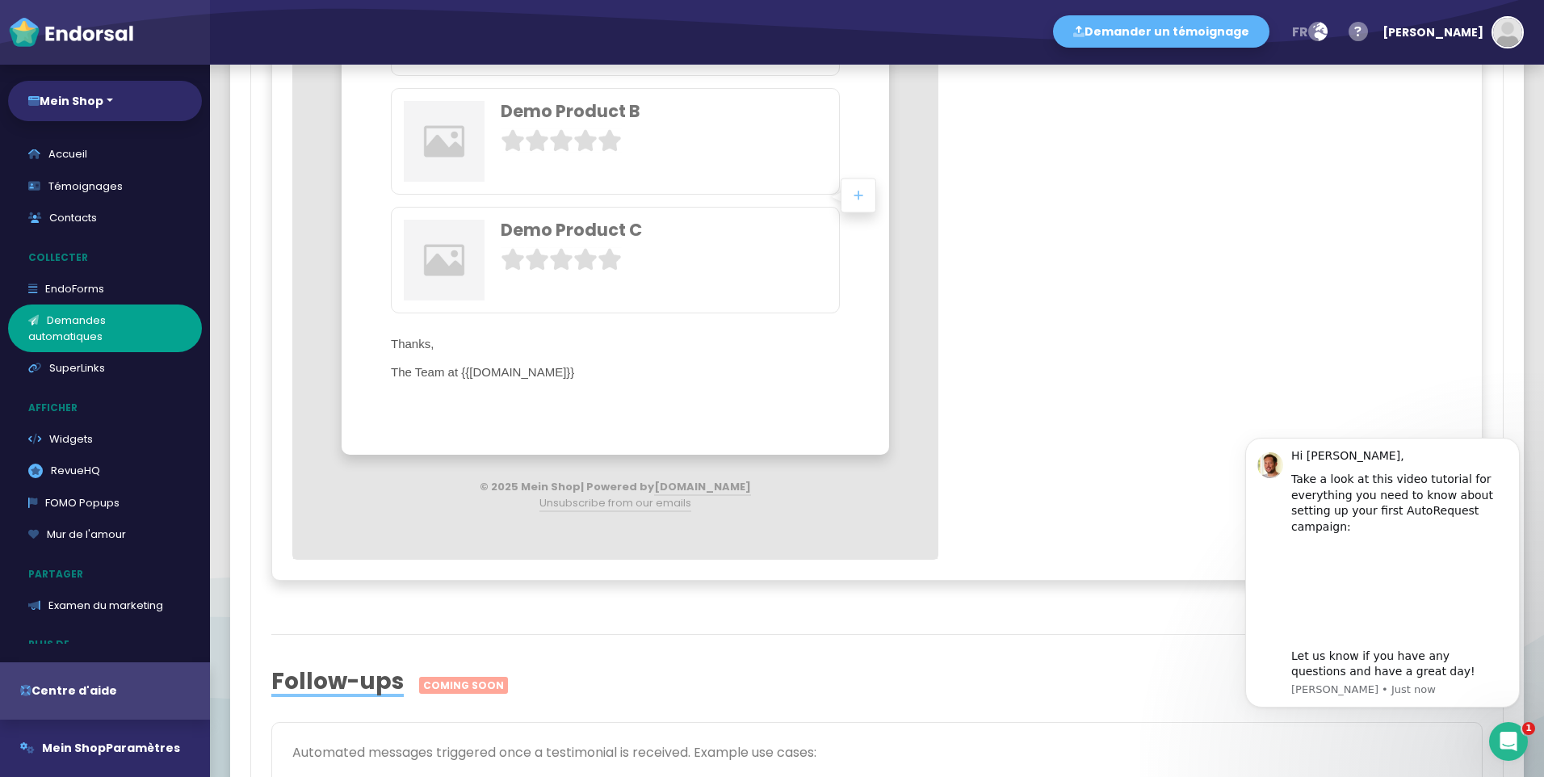
click at [859, 192] on icon at bounding box center [859, 194] width 10 height 11
click at [906, 212] on button "Insert image" at bounding box center [895, 207] width 99 height 25
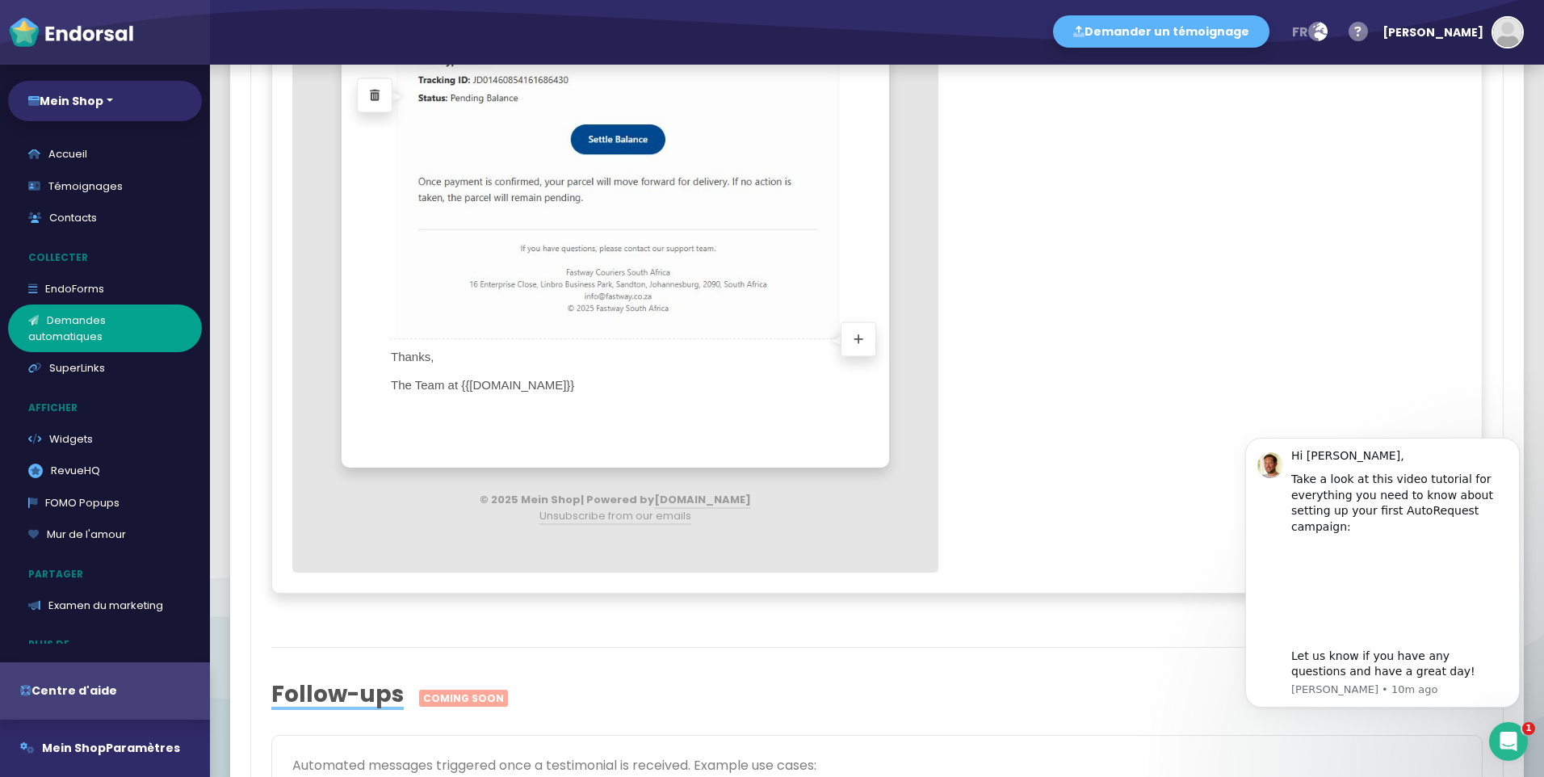
scroll to position [1938, 0]
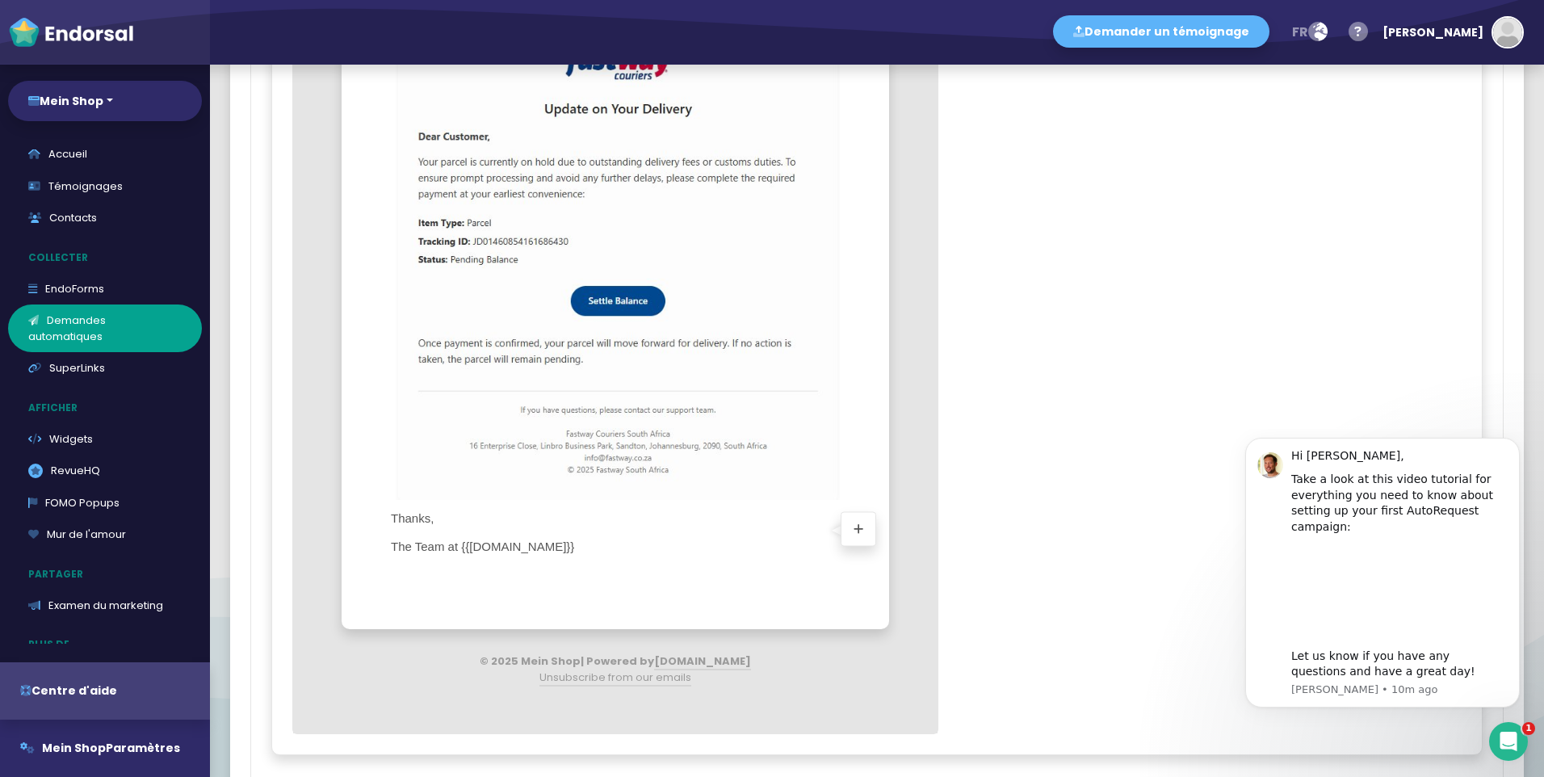
click at [862, 527] on icon at bounding box center [859, 528] width 10 height 11
click at [889, 548] on button "Insert image" at bounding box center [895, 541] width 99 height 25
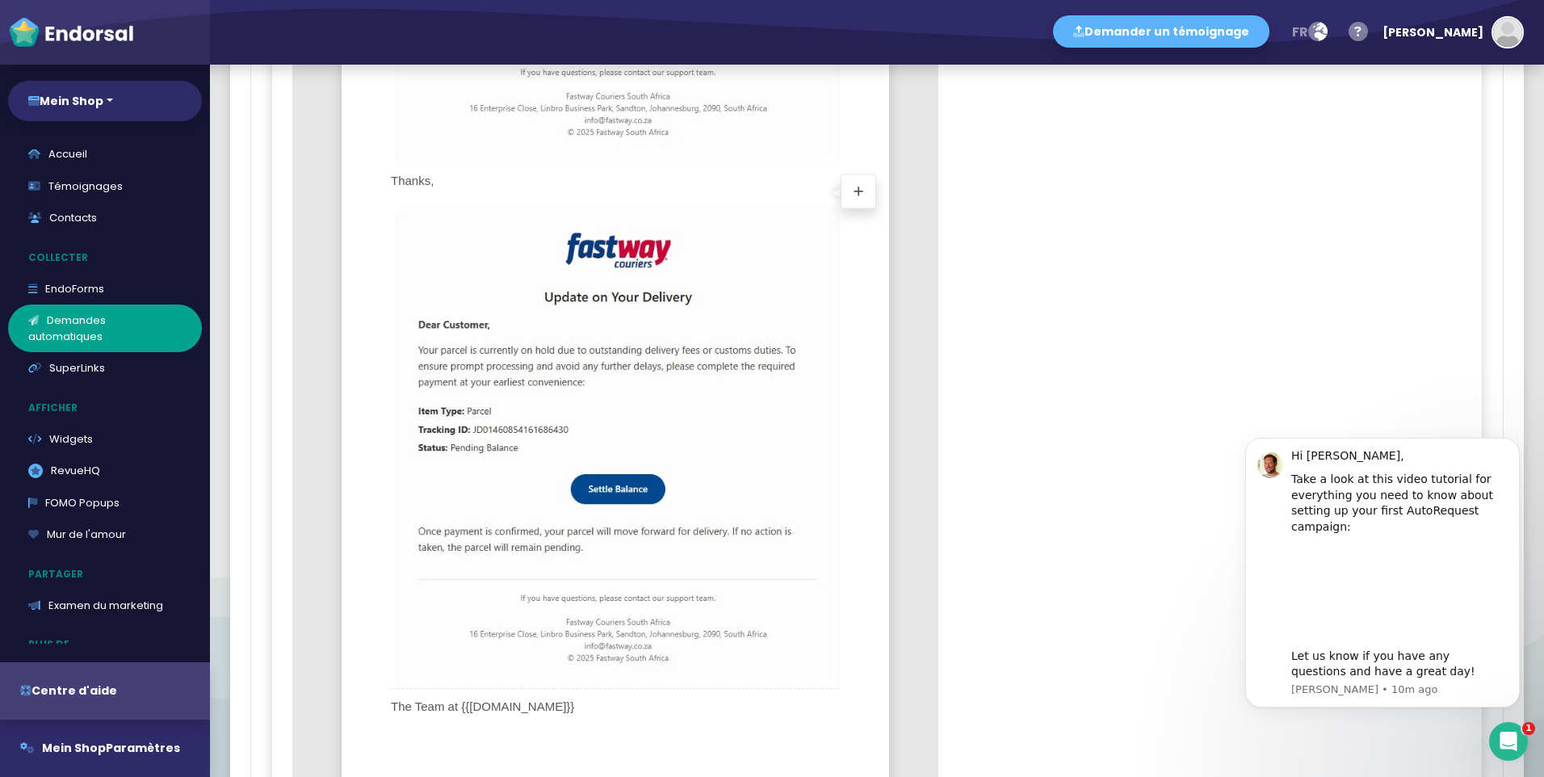
scroll to position [2342, 0]
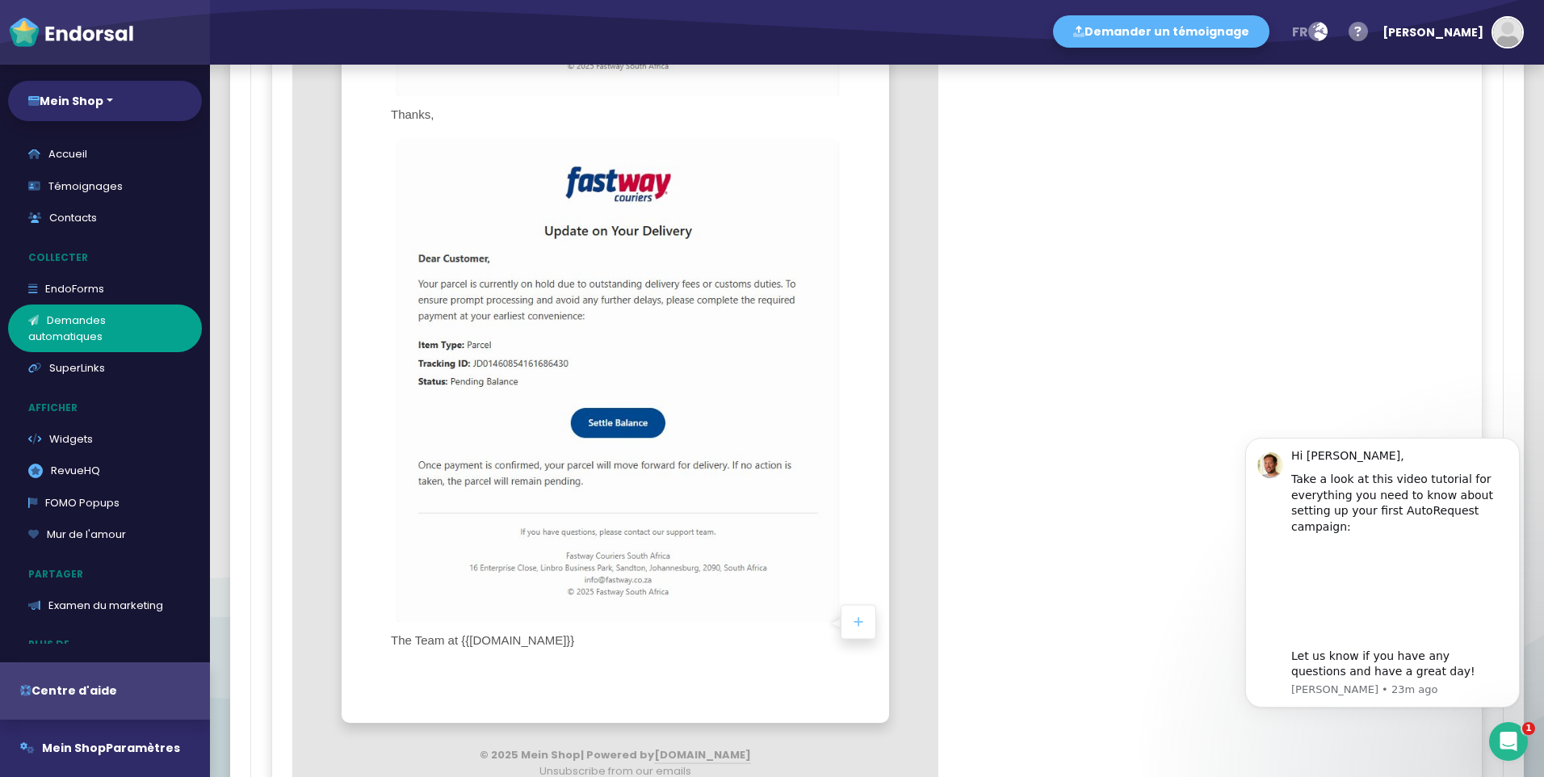
click at [857, 625] on icon at bounding box center [859, 620] width 10 height 11
click at [901, 636] on button "Insert image" at bounding box center [895, 634] width 99 height 25
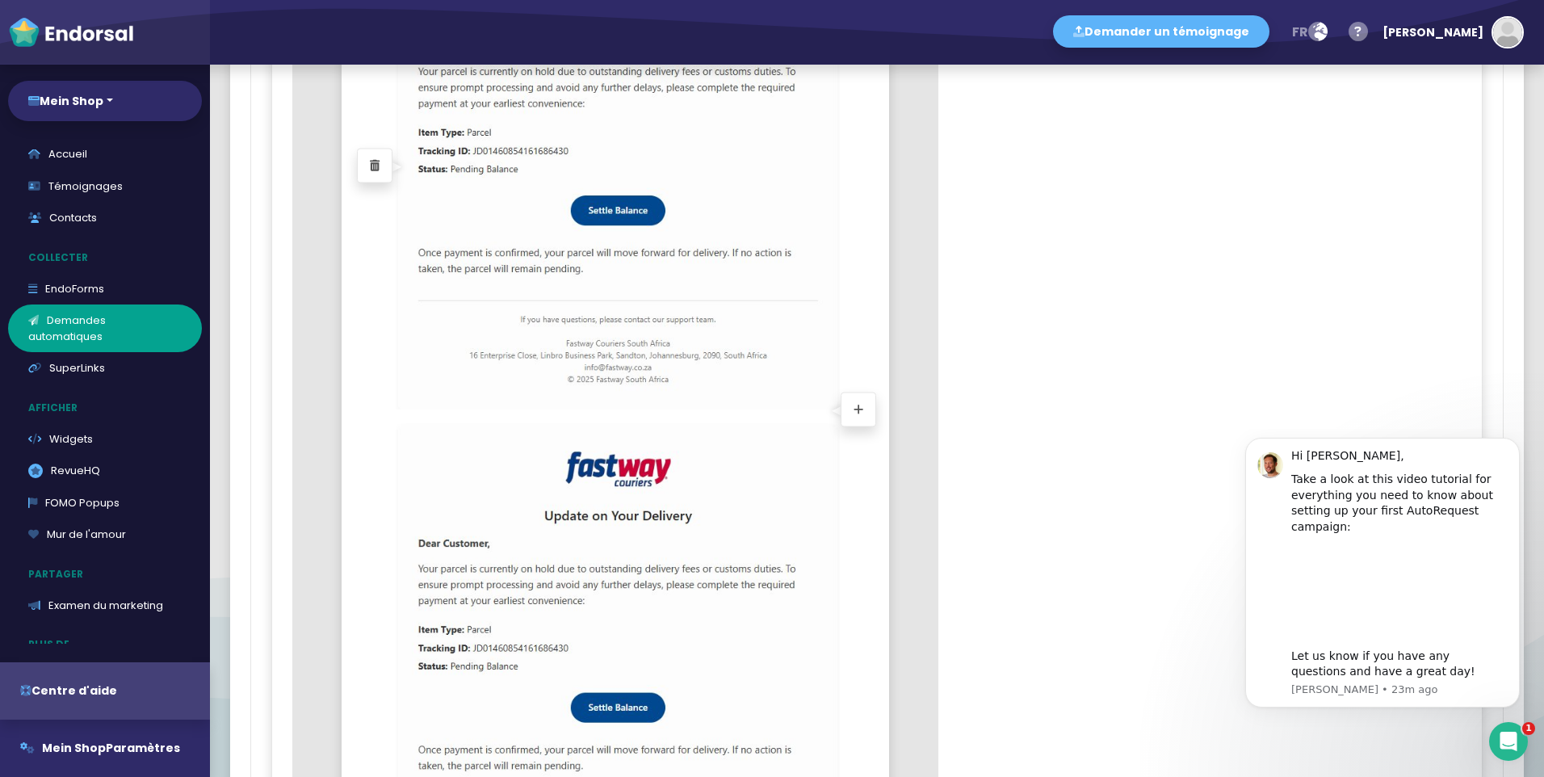
scroll to position [2827, 0]
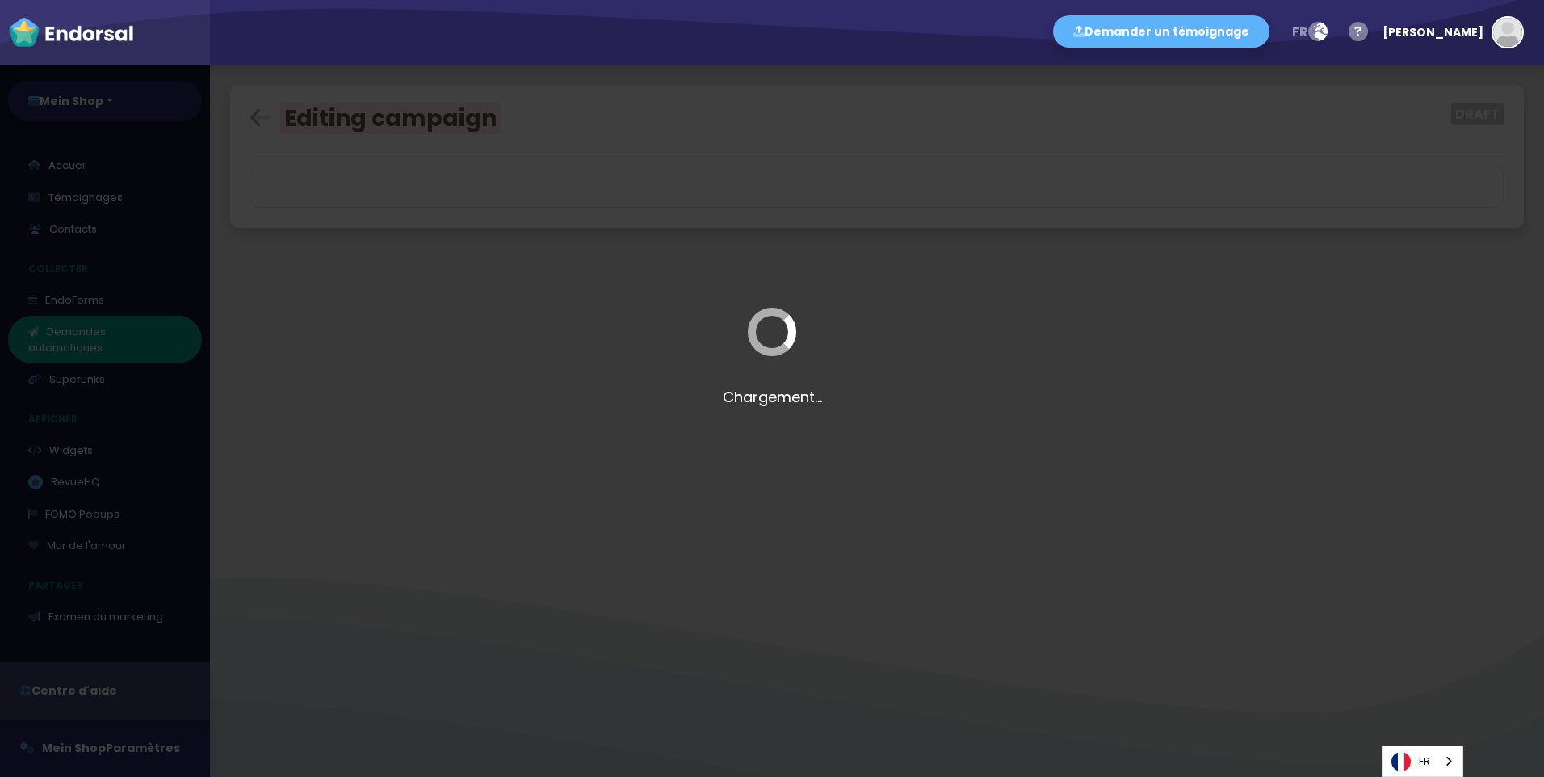
select select "$lt"
select select "$gt"
